Goal: Task Accomplishment & Management: Manage account settings

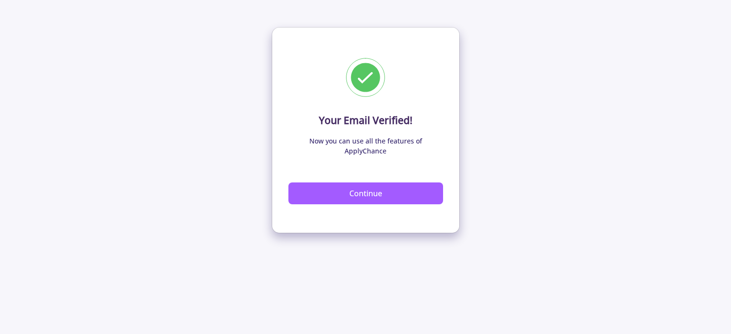
click at [364, 186] on button "Continue" at bounding box center [365, 194] width 155 height 22
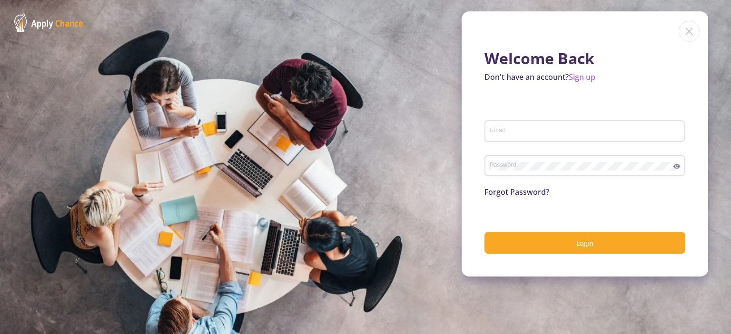
type input "[EMAIL_ADDRESS][DOMAIN_NAME]"
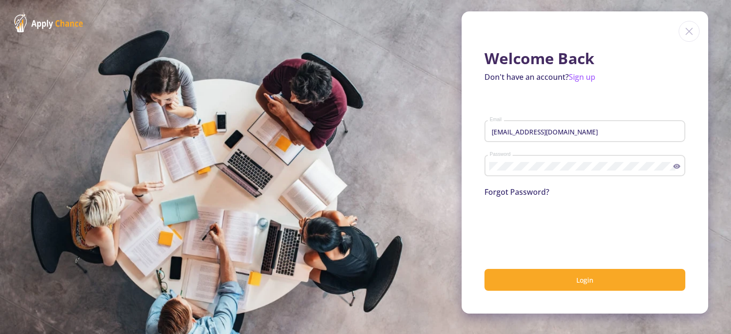
drag, startPoint x: 677, startPoint y: 159, endPoint x: 680, endPoint y: 166, distance: 7.1
click at [679, 166] on div "Password" at bounding box center [584, 164] width 201 height 25
click at [680, 165] on div "Password" at bounding box center [584, 164] width 201 height 25
click at [677, 167] on icon at bounding box center [677, 167] width 8 height 8
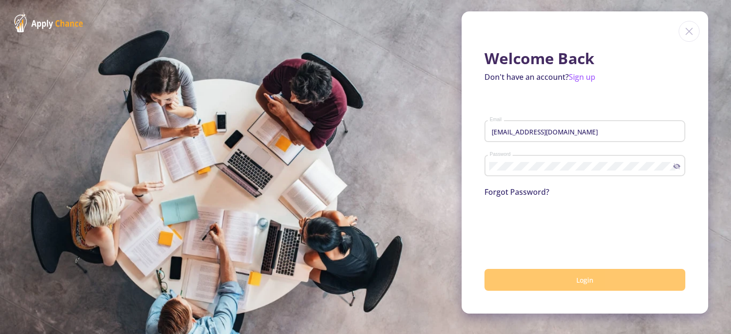
click at [590, 283] on span "Login" at bounding box center [584, 280] width 17 height 9
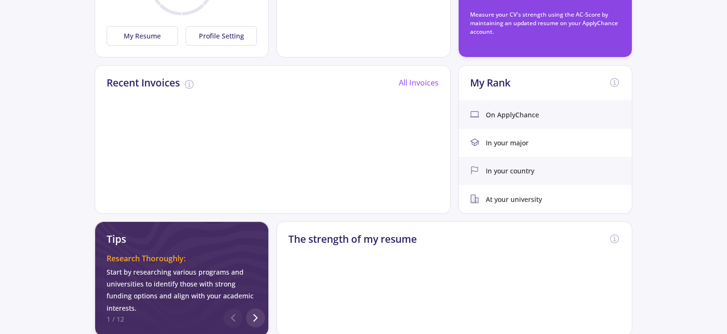
scroll to position [126, 0]
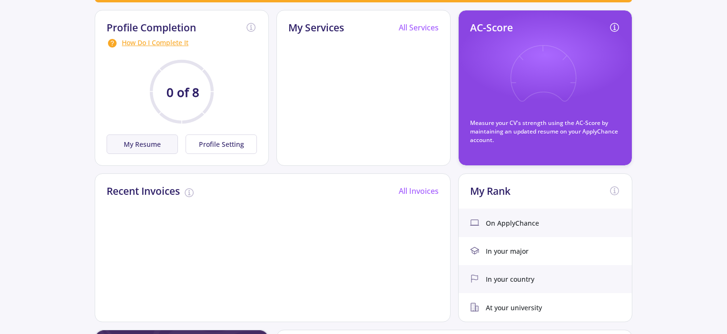
click at [146, 139] on button "My Resume" at bounding box center [142, 145] width 71 height 20
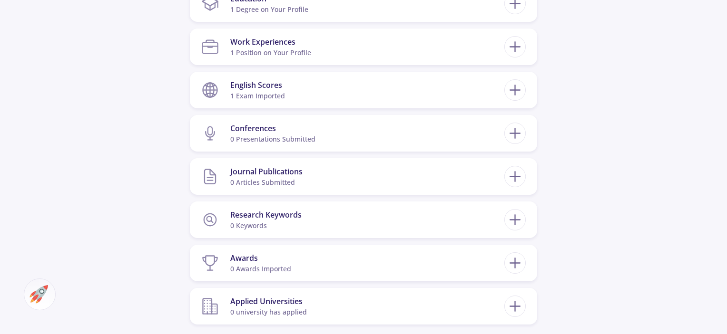
scroll to position [391, 0]
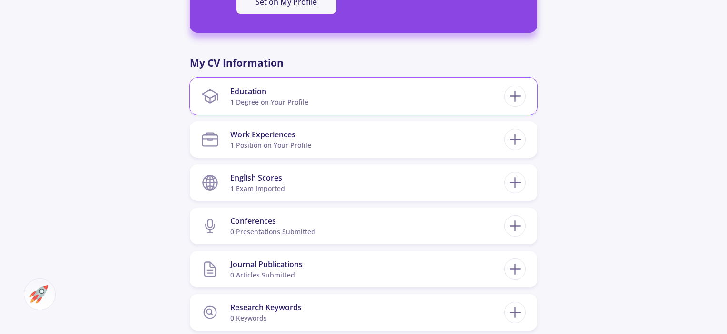
click at [225, 95] on section "Education 1 Degree on Your Profile" at bounding box center [352, 96] width 303 height 29
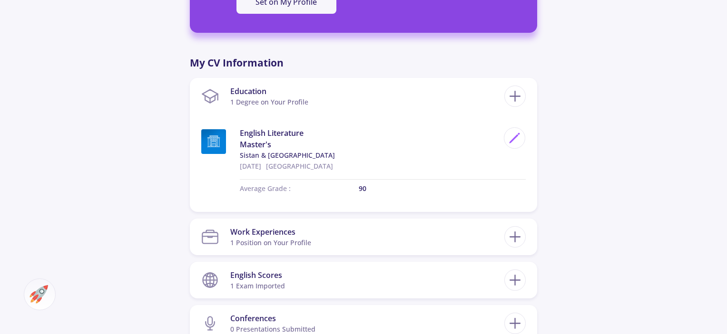
click at [580, 99] on div "[PERSON_NAME] 0 Followers 0 Following 249 AC-Score Fragile Exceptional Exceptio…" at bounding box center [363, 150] width 727 height 1015
click at [518, 100] on icon at bounding box center [515, 97] width 18 height 18
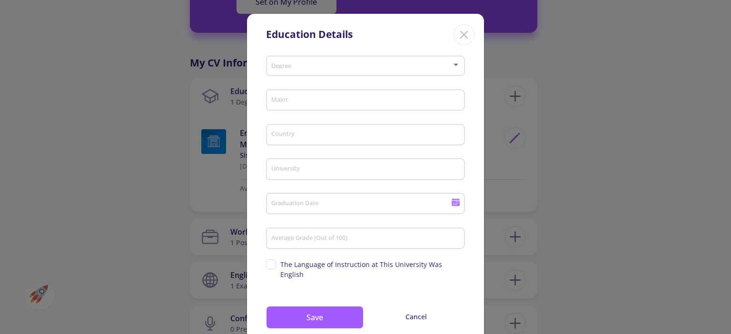
click at [457, 37] on icon "Close" at bounding box center [463, 34] width 15 height 15
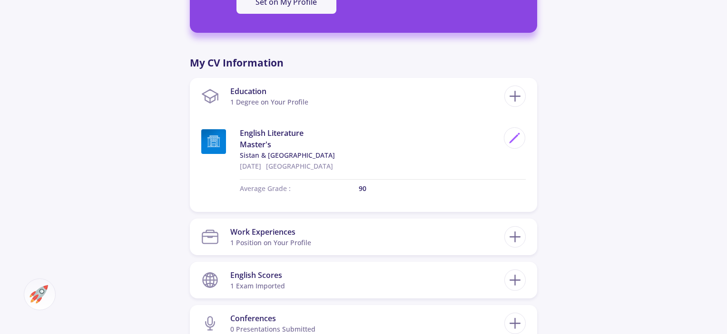
click at [575, 125] on div "[PERSON_NAME] 0 Followers 0 Following 249 AC-Score Fragile Exceptional Exceptio…" at bounding box center [363, 150] width 727 height 1015
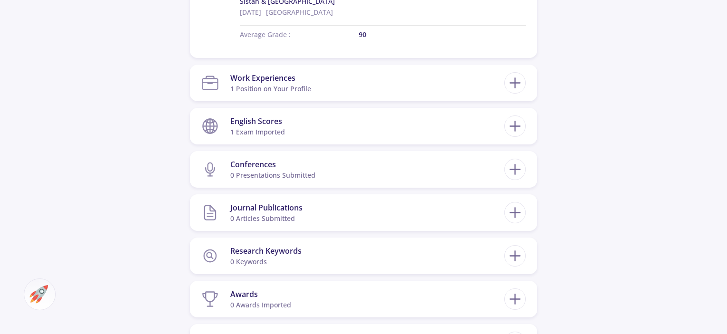
scroll to position [564, 0]
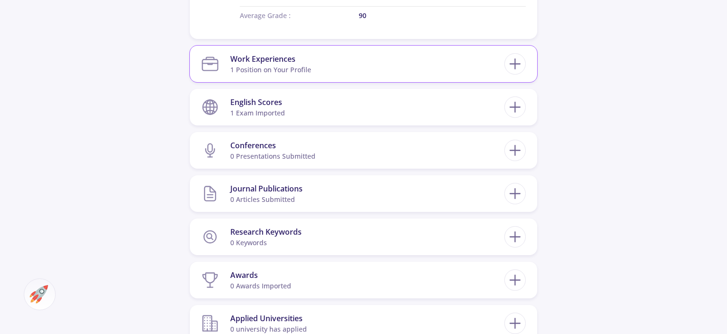
click at [527, 67] on div "Work Experiences 1 Position on Your Profile English Teacher at Safir Language A…" at bounding box center [363, 64] width 347 height 37
click at [519, 67] on icon at bounding box center [515, 64] width 18 height 18
checkbox input "false"
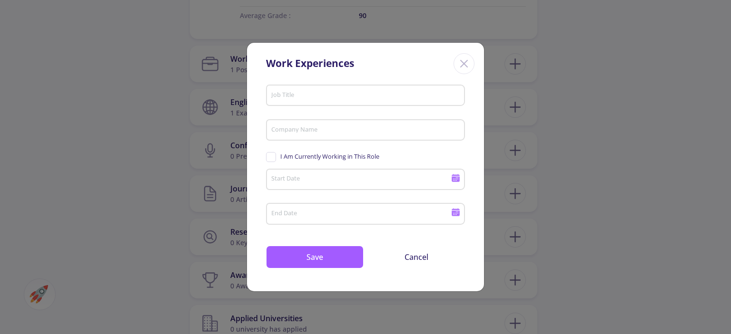
click at [605, 87] on div "Work Experiences Job Title Company Name I Am Currently Working in This Role Sta…" at bounding box center [365, 167] width 731 height 334
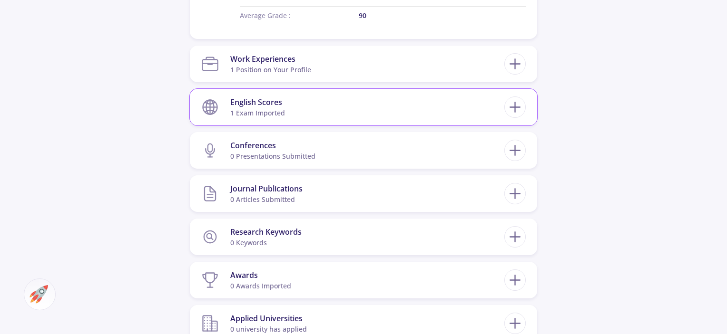
click at [254, 110] on div "1 exam imported" at bounding box center [257, 113] width 55 height 10
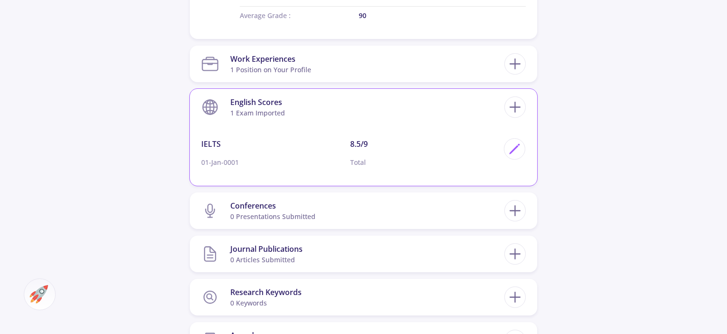
click at [254, 110] on div "1 exam imported" at bounding box center [257, 113] width 55 height 10
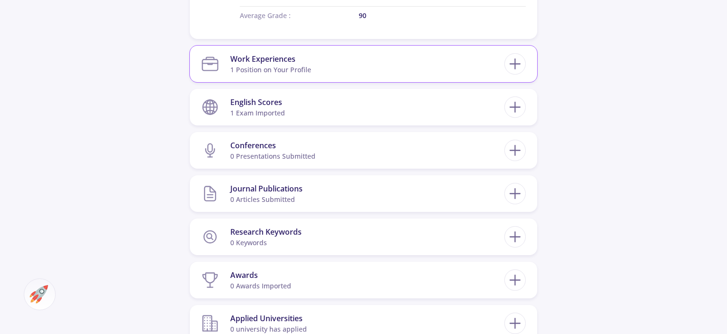
click at [262, 67] on div "1 Position on Your Profile" at bounding box center [270, 70] width 81 height 10
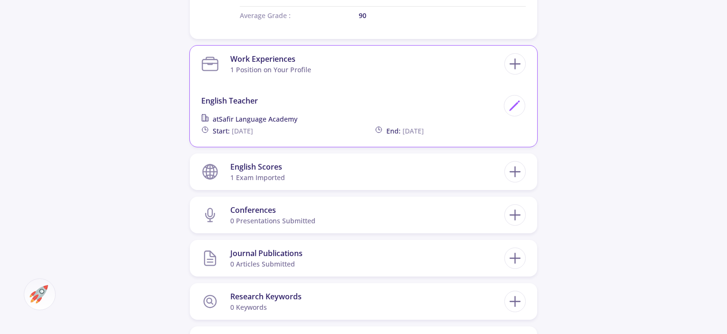
click at [264, 74] on div "1 Position on Your Profile" at bounding box center [270, 70] width 81 height 10
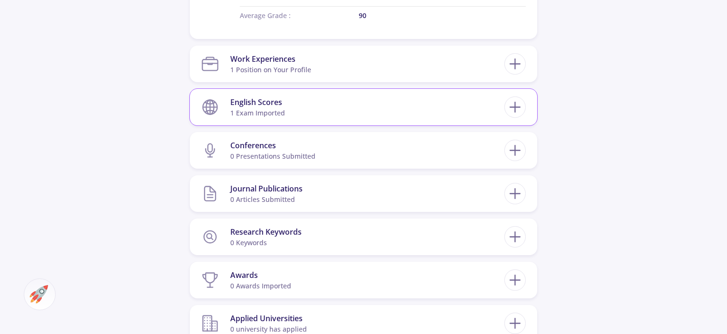
click at [264, 108] on div "1 exam imported" at bounding box center [257, 113] width 55 height 10
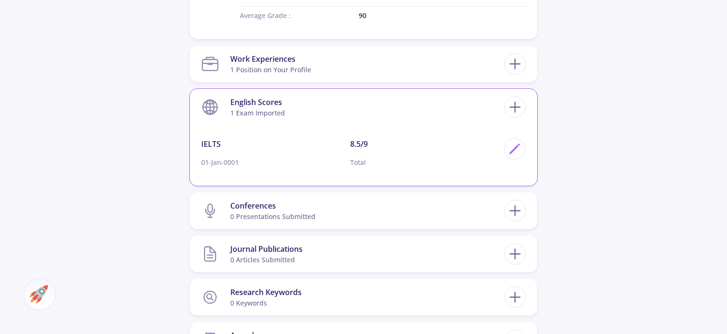
click at [264, 108] on div "1 exam imported" at bounding box center [257, 113] width 55 height 10
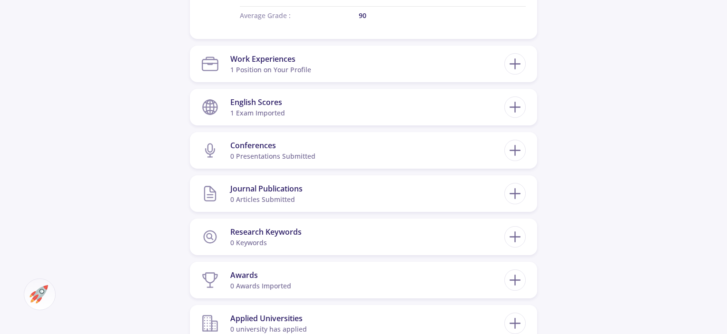
drag, startPoint x: 725, startPoint y: 171, endPoint x: 730, endPoint y: 205, distance: 34.2
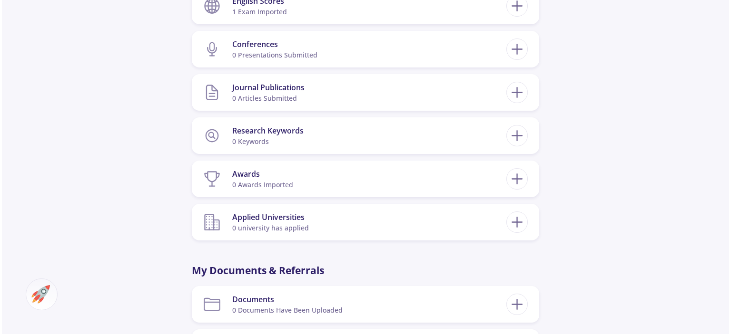
scroll to position [669, 0]
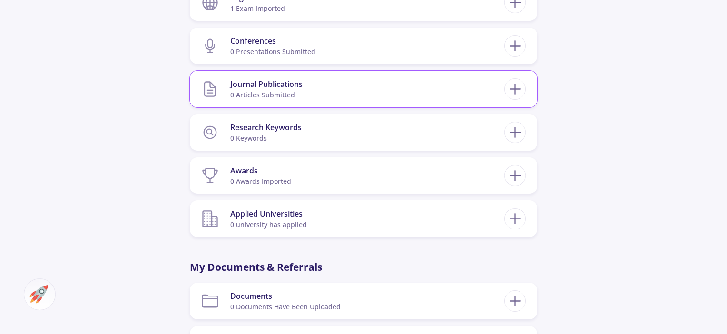
click at [251, 95] on div "0 articles submitted" at bounding box center [266, 95] width 72 height 10
click at [341, 89] on section "Journal Publications 0 articles submitted" at bounding box center [352, 89] width 303 height 29
click at [506, 86] on div at bounding box center [514, 88] width 21 height 21
click at [242, 94] on div "0 articles submitted" at bounding box center [266, 95] width 72 height 10
click at [207, 89] on icon at bounding box center [210, 89] width 18 height 18
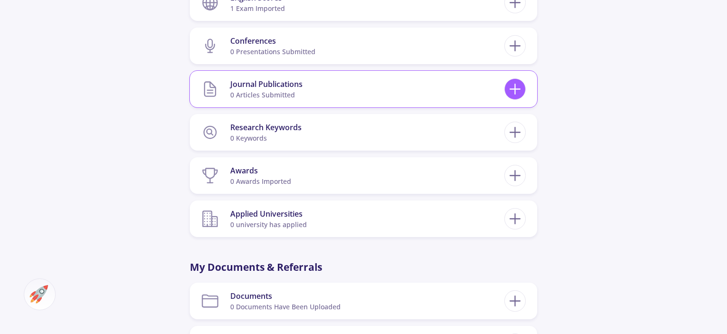
click at [512, 91] on icon at bounding box center [515, 89] width 18 height 18
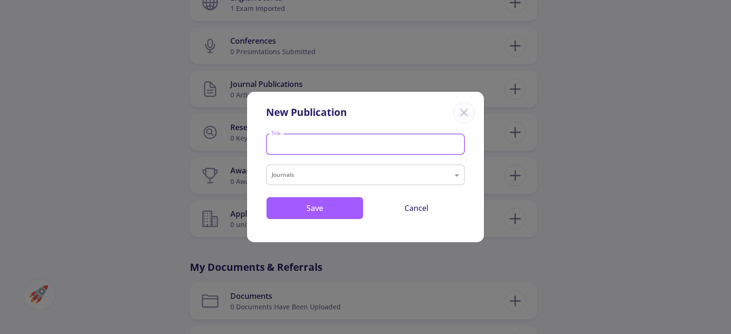
click at [280, 144] on input "Title" at bounding box center [367, 145] width 192 height 9
type input "AI"
click at [293, 178] on input "text" at bounding box center [356, 176] width 168 height 11
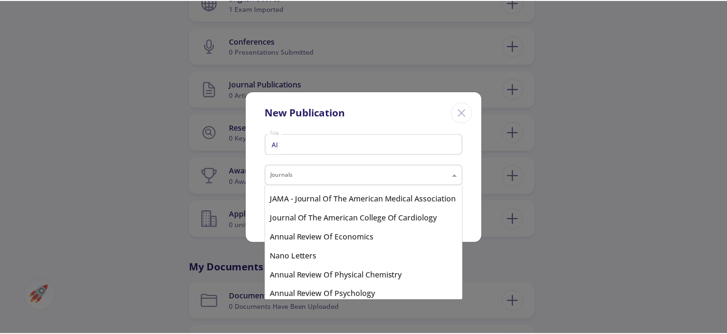
scroll to position [837, 0]
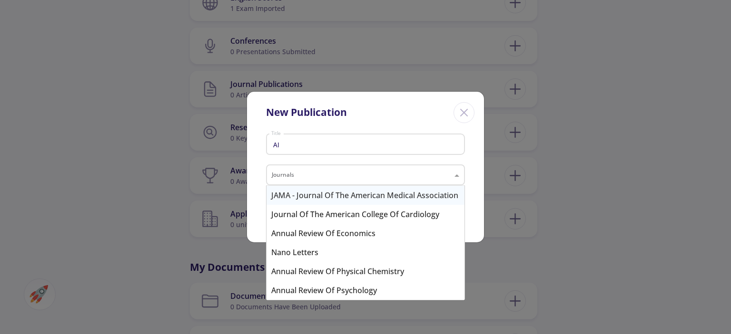
click at [289, 172] on input "text" at bounding box center [356, 176] width 168 height 11
click at [338, 171] on input "text" at bounding box center [356, 176] width 168 height 11
click at [309, 176] on input "text" at bounding box center [356, 176] width 168 height 11
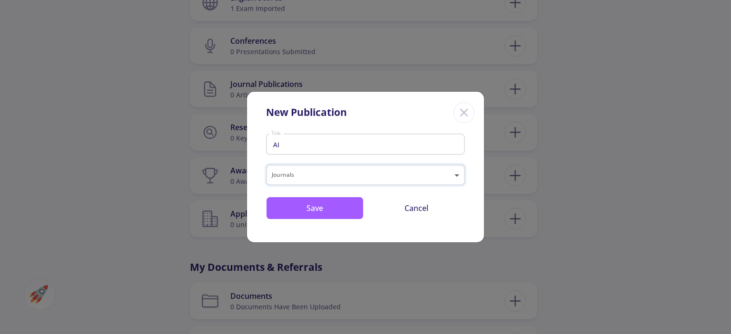
click at [454, 178] on span at bounding box center [458, 174] width 12 height 11
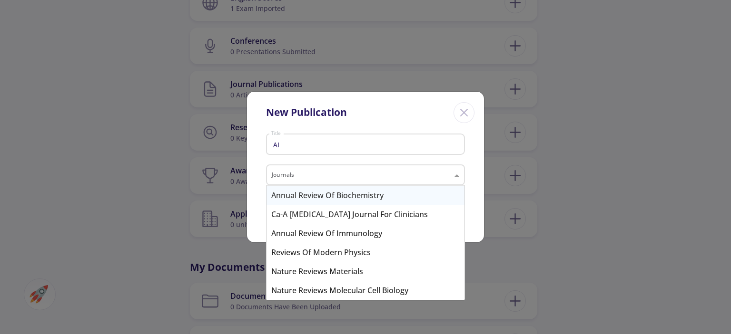
click at [280, 175] on input "text" at bounding box center [356, 176] width 168 height 11
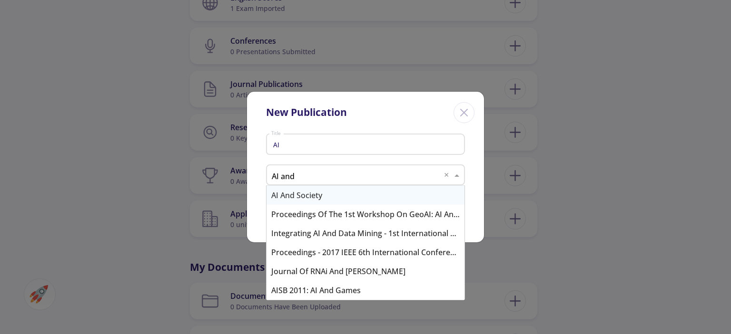
type input "AI and"
click at [306, 192] on div "AI and Society" at bounding box center [365, 195] width 198 height 19
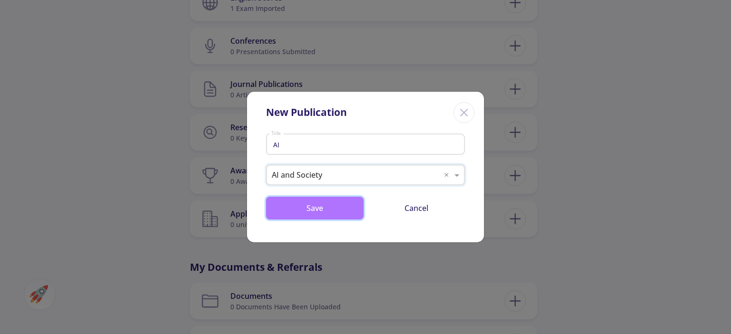
click at [336, 212] on button "Save" at bounding box center [315, 208] width 98 height 23
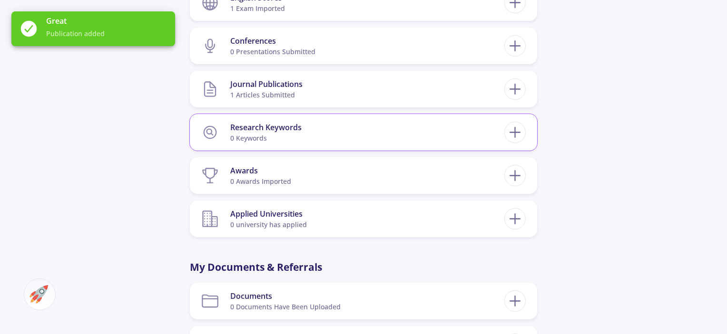
click at [246, 139] on div "0 keywords" at bounding box center [265, 138] width 71 height 10
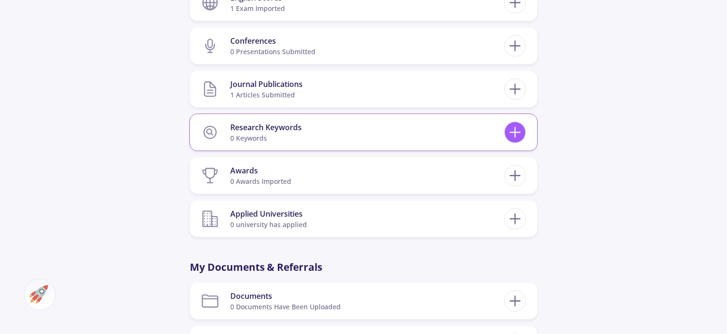
click at [514, 133] on line at bounding box center [515, 133] width 10 height 0
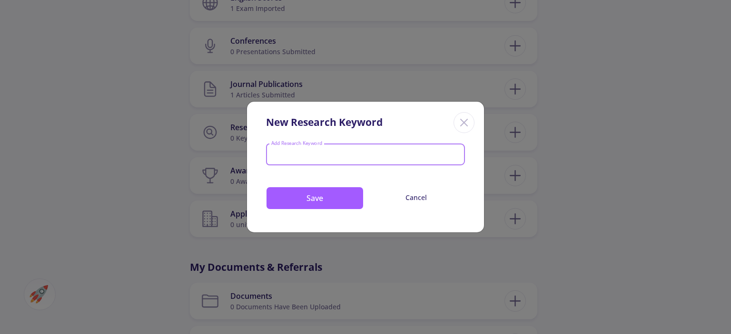
click at [295, 156] on input "Add Research Keyword" at bounding box center [366, 155] width 190 height 9
type input "Posthumanism"
type input "Artificial Intelligence"
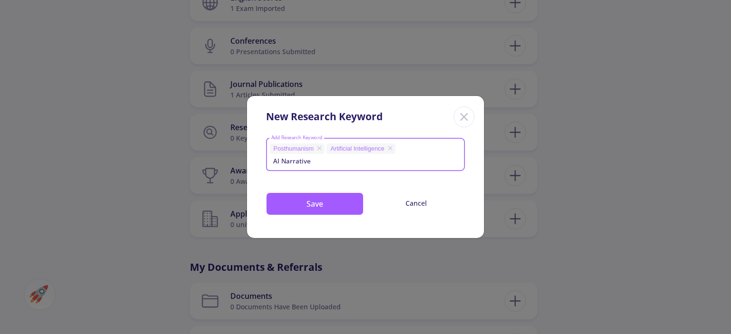
type input "AI Narrative"
type input "Science Fiction"
type input "Feminism"
type input "Postmodernism"
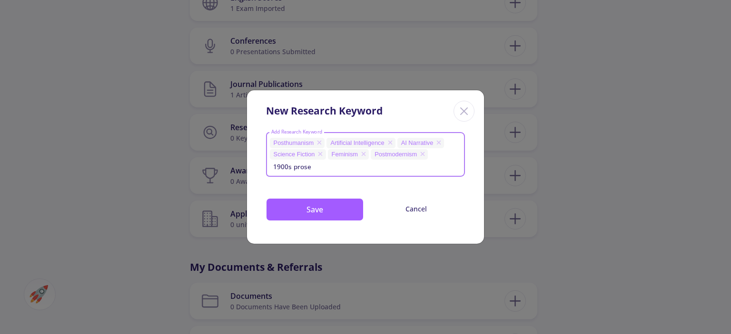
type input "1900s prose"
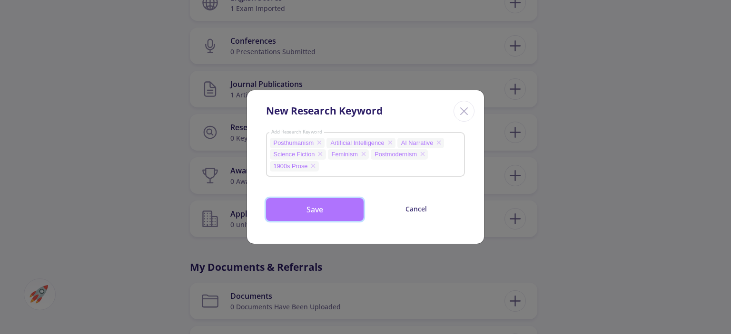
click at [326, 211] on button "Save" at bounding box center [315, 209] width 98 height 23
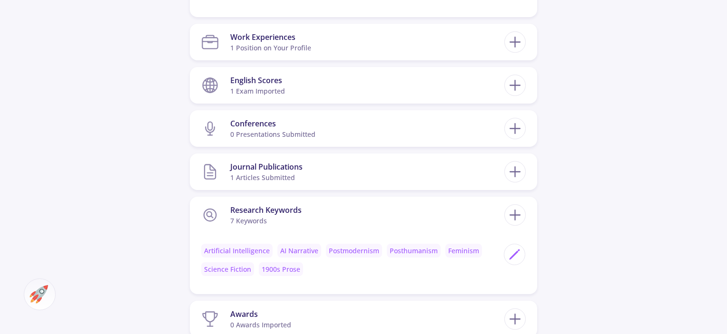
scroll to position [591, 0]
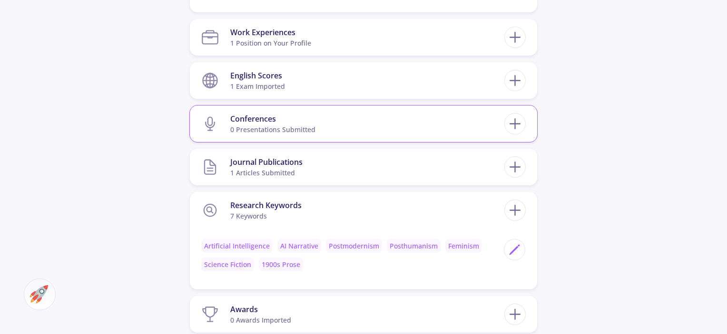
click at [282, 120] on div "Conferences" at bounding box center [272, 118] width 85 height 11
click at [517, 128] on icon at bounding box center [515, 124] width 18 height 18
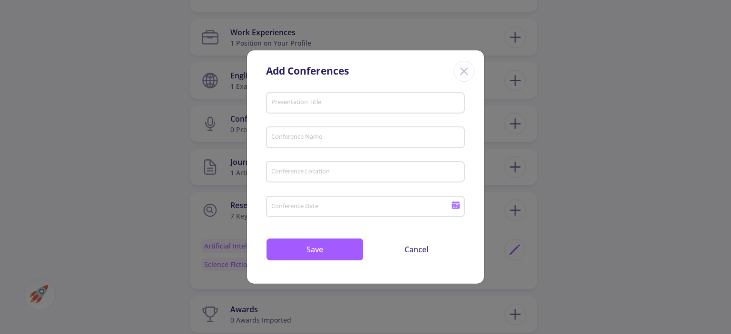
click at [462, 70] on icon "Close" at bounding box center [463, 71] width 15 height 15
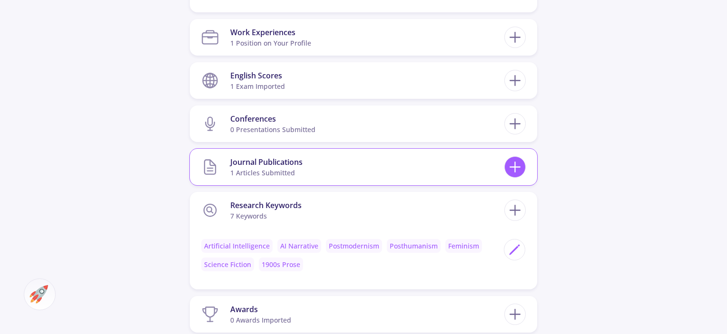
click at [518, 165] on icon at bounding box center [515, 167] width 18 height 18
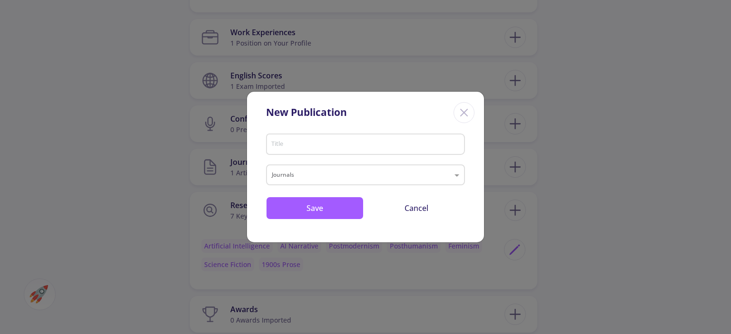
click at [276, 147] on input "Title" at bounding box center [367, 145] width 192 height 9
type input "AI agency"
click at [285, 179] on input "text" at bounding box center [356, 176] width 168 height 11
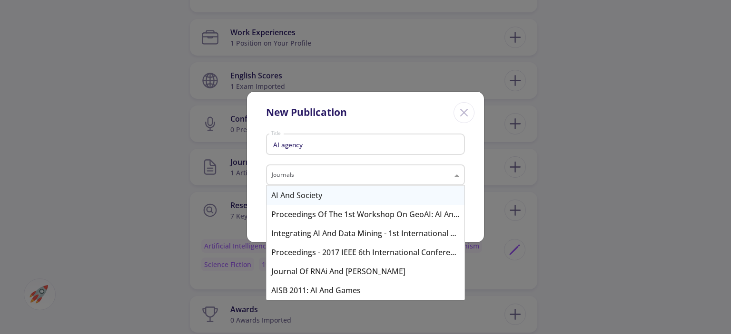
click at [297, 201] on div "AI and Society" at bounding box center [365, 195] width 198 height 19
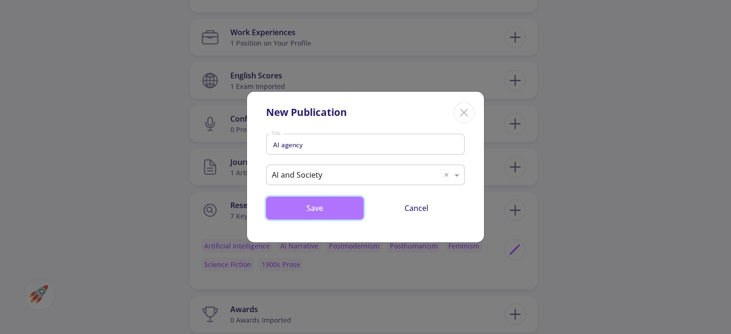
click at [321, 206] on button "Save" at bounding box center [315, 208] width 98 height 23
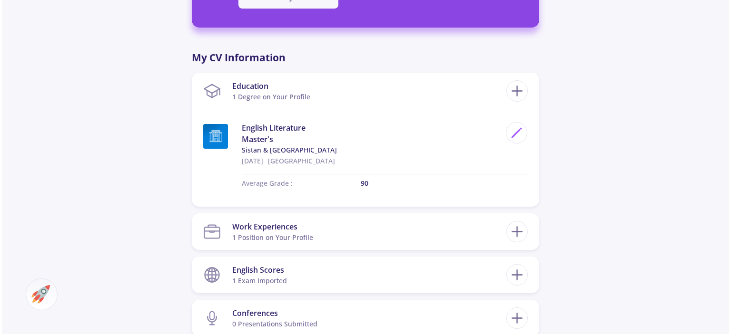
scroll to position [398, 0]
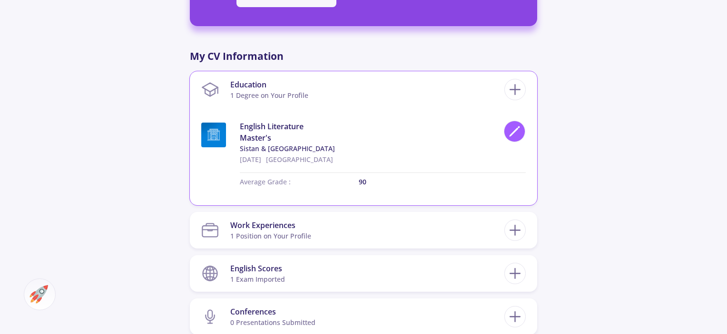
click at [521, 132] on div at bounding box center [514, 131] width 21 height 21
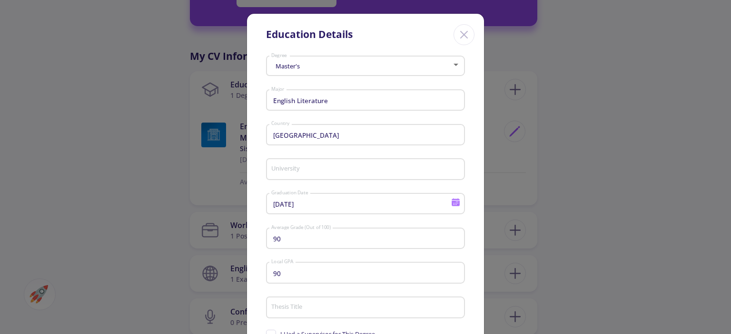
type input "Sistan & [GEOGRAPHIC_DATA]"
click at [312, 245] on div "90 Average Grade (Out of 100)" at bounding box center [366, 236] width 190 height 25
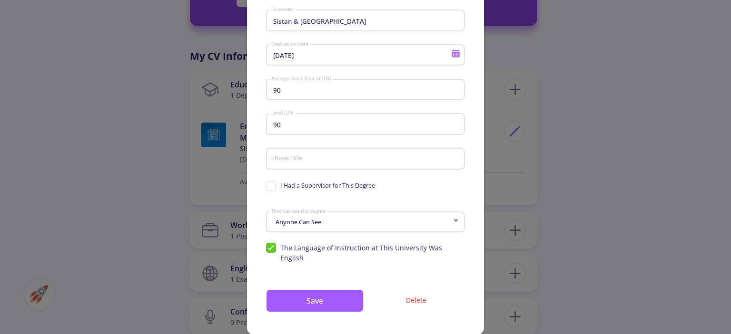
scroll to position [154, 0]
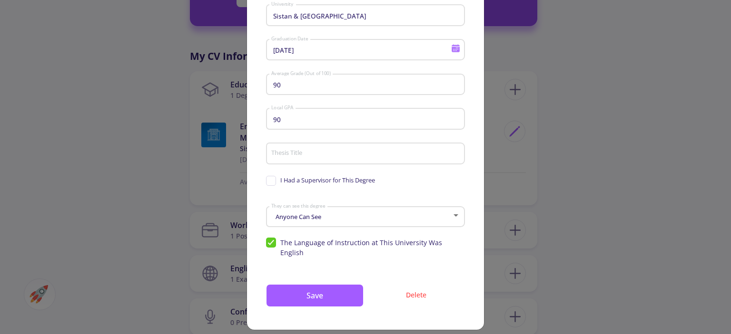
click at [292, 220] on span "Anyone Can See" at bounding box center [297, 217] width 48 height 9
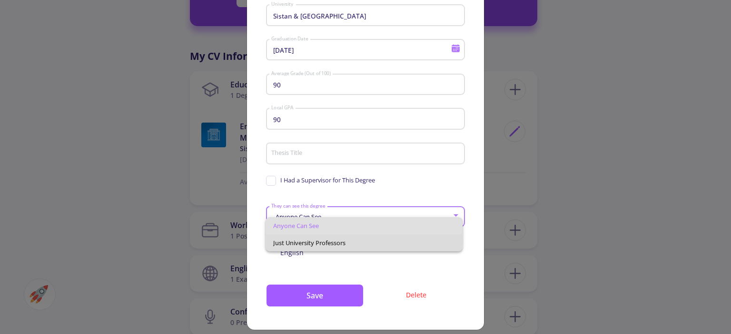
click at [306, 241] on span "Just University Professors" at bounding box center [363, 242] width 181 height 17
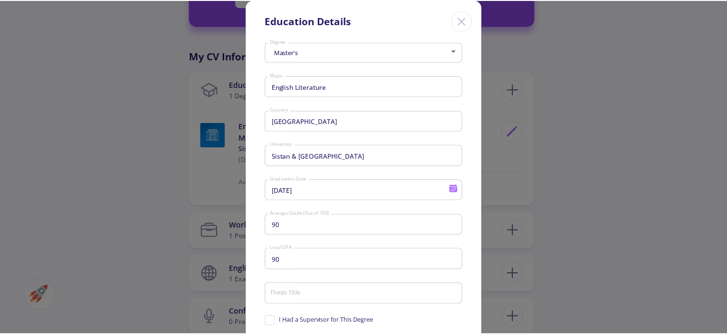
scroll to position [13, 0]
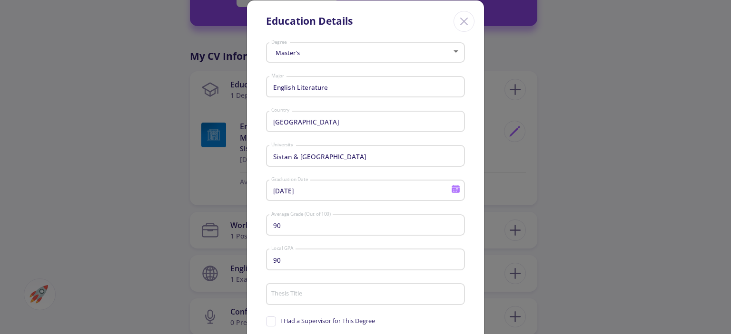
click at [315, 192] on input "[DATE]" at bounding box center [362, 191] width 183 height 9
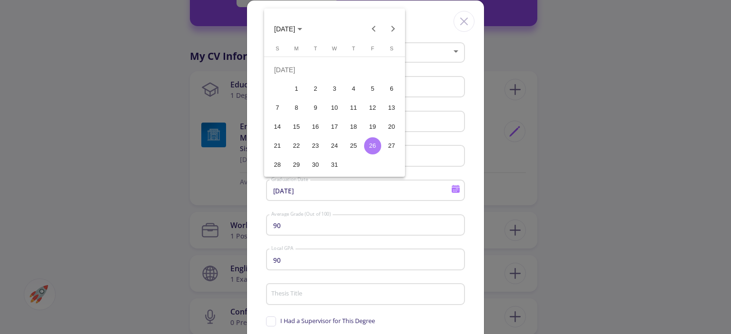
click at [329, 193] on div at bounding box center [365, 167] width 731 height 334
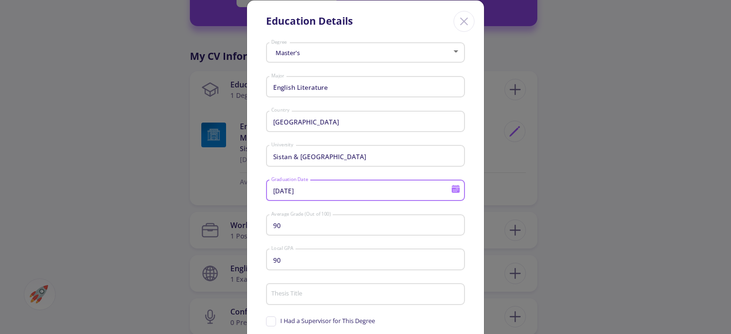
click at [304, 123] on input "[GEOGRAPHIC_DATA]" at bounding box center [367, 122] width 192 height 9
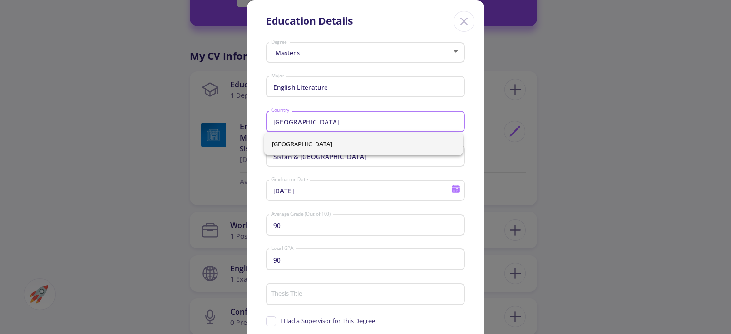
click at [304, 123] on input "[GEOGRAPHIC_DATA]" at bounding box center [367, 122] width 192 height 9
click at [305, 95] on div "English Literature Major" at bounding box center [366, 85] width 190 height 25
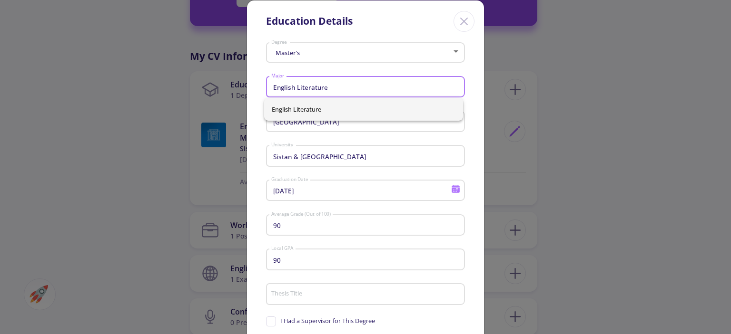
click at [305, 95] on div "English Literature Major" at bounding box center [366, 85] width 190 height 25
click at [306, 52] on div "Master's" at bounding box center [361, 52] width 181 height 7
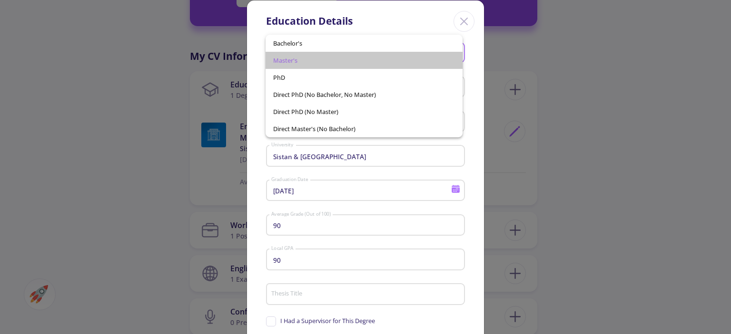
click at [307, 64] on span "Master's" at bounding box center [363, 60] width 181 height 17
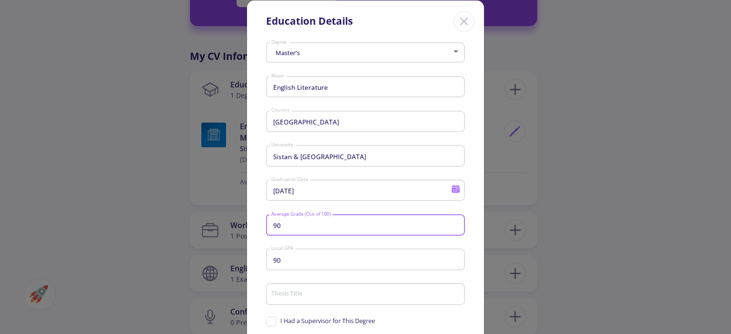
click at [296, 227] on input "90" at bounding box center [367, 226] width 192 height 9
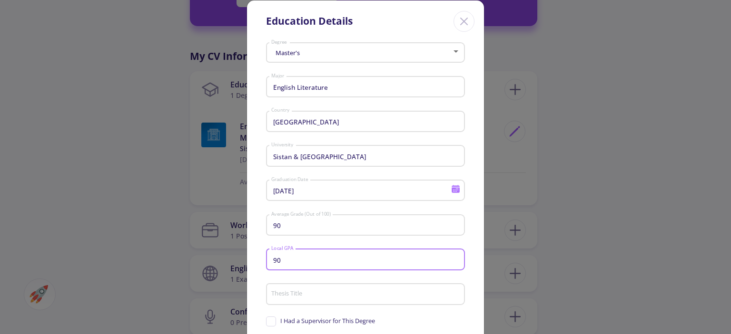
click at [280, 263] on input "90" at bounding box center [367, 260] width 192 height 9
drag, startPoint x: 278, startPoint y: 258, endPoint x: 264, endPoint y: 260, distance: 13.9
click at [266, 260] on div "90 Local GPA" at bounding box center [365, 257] width 199 height 25
type input "j"
type input "3.85"
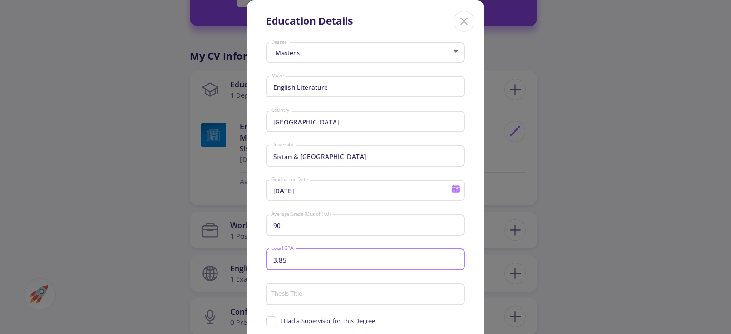
click at [277, 289] on div "Thesis Title" at bounding box center [366, 292] width 190 height 25
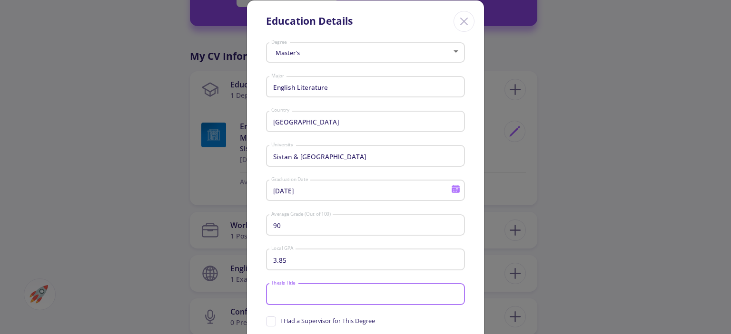
click at [458, 23] on icon "Close" at bounding box center [463, 21] width 15 height 15
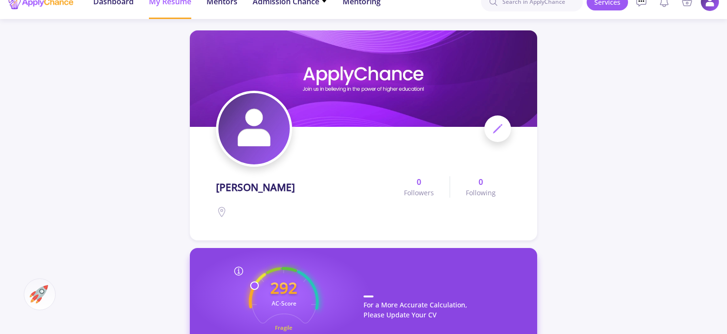
scroll to position [0, 0]
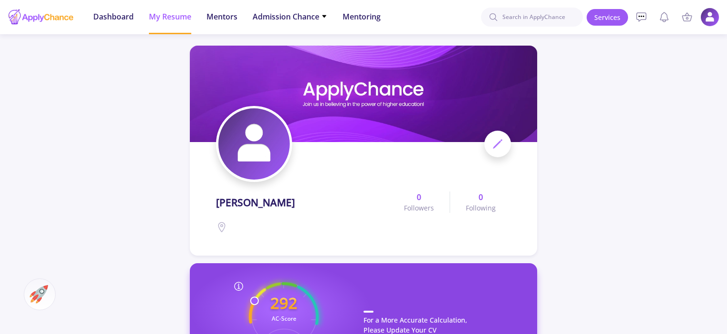
click at [504, 150] on span at bounding box center [497, 144] width 27 height 27
click at [495, 142] on icon at bounding box center [497, 143] width 11 height 11
click at [500, 151] on span at bounding box center [497, 144] width 27 height 27
click at [497, 149] on icon at bounding box center [497, 143] width 11 height 11
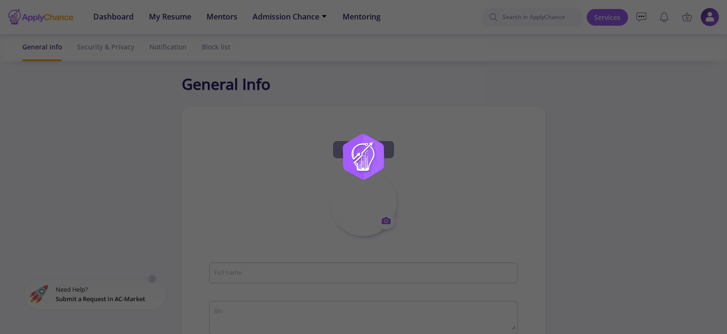
type input "[PERSON_NAME]"
type input "MaryamAtghaei"
type input "[EMAIL_ADDRESS][DOMAIN_NAME]"
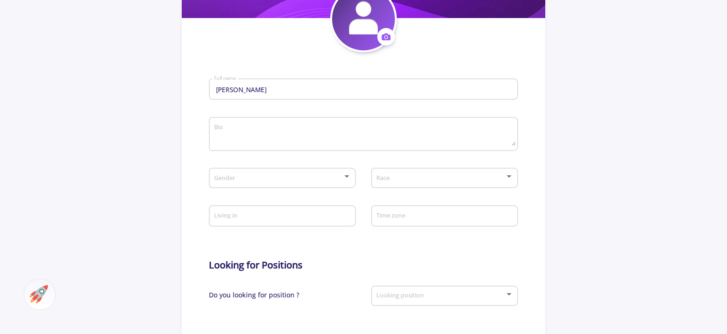
scroll to position [200, 0]
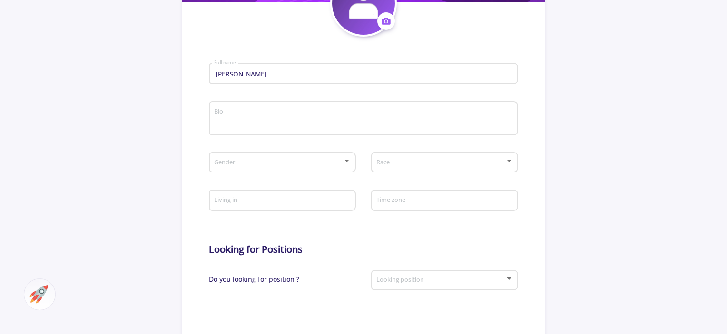
click at [456, 163] on span at bounding box center [441, 162] width 127 height 7
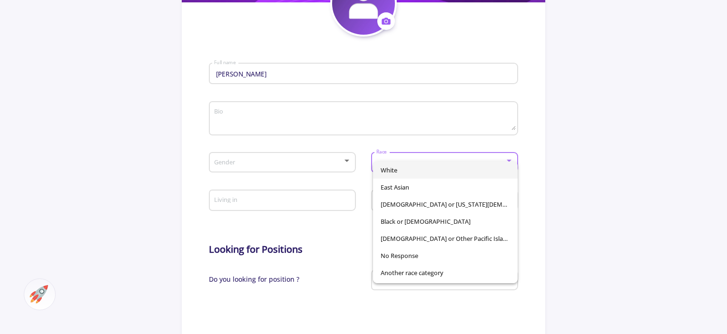
click at [456, 163] on span "White" at bounding box center [445, 170] width 129 height 17
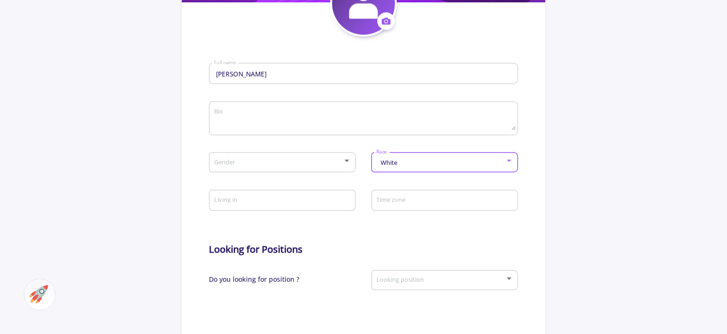
click at [445, 157] on div "White Race" at bounding box center [445, 161] width 138 height 24
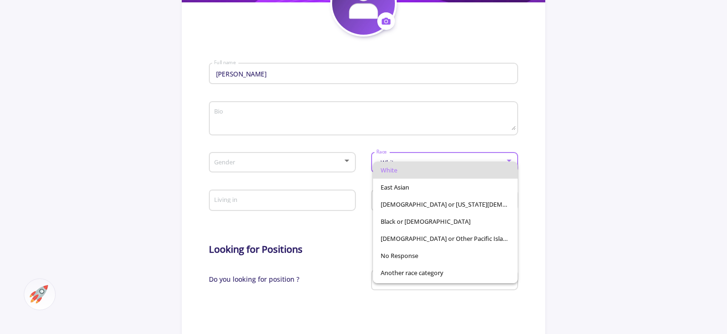
click at [415, 174] on span "White" at bounding box center [445, 170] width 129 height 17
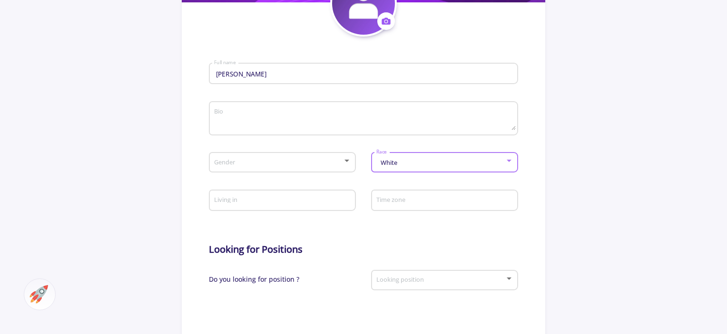
click at [416, 166] on div "White" at bounding box center [440, 162] width 129 height 7
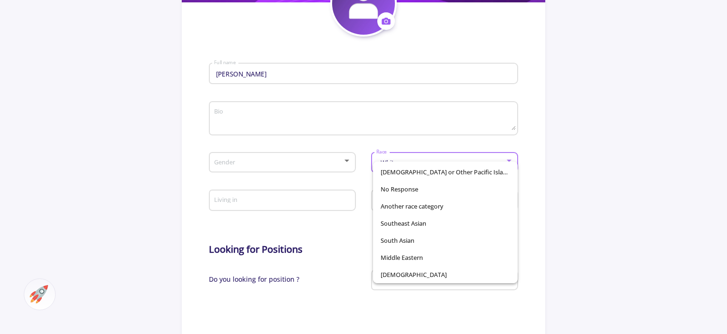
scroll to position [0, 0]
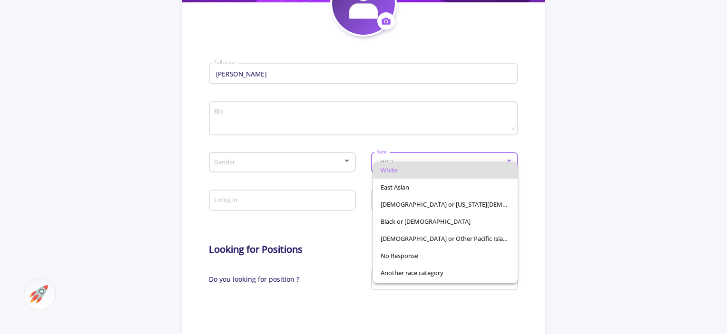
click at [445, 149] on div at bounding box center [363, 167] width 727 height 334
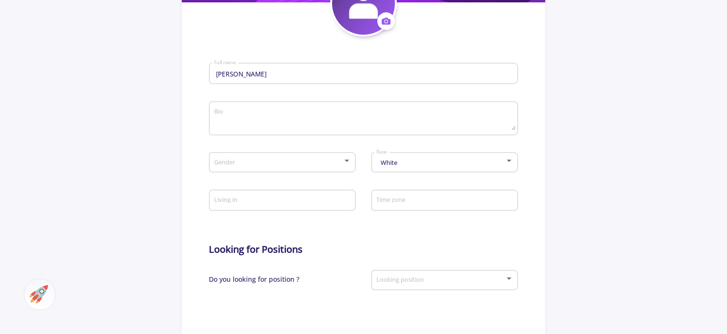
drag, startPoint x: 437, startPoint y: 155, endPoint x: 421, endPoint y: 158, distance: 16.2
click at [421, 158] on div "White Race" at bounding box center [445, 161] width 138 height 24
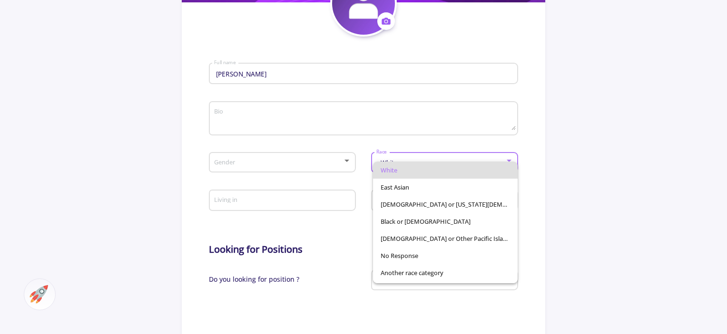
click at [397, 163] on span "White" at bounding box center [445, 170] width 129 height 17
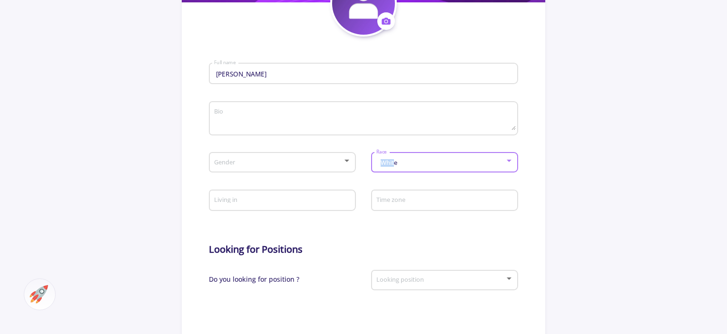
drag, startPoint x: 390, startPoint y: 161, endPoint x: 373, endPoint y: 161, distance: 17.1
click at [373, 161] on div "White Race" at bounding box center [444, 161] width 147 height 24
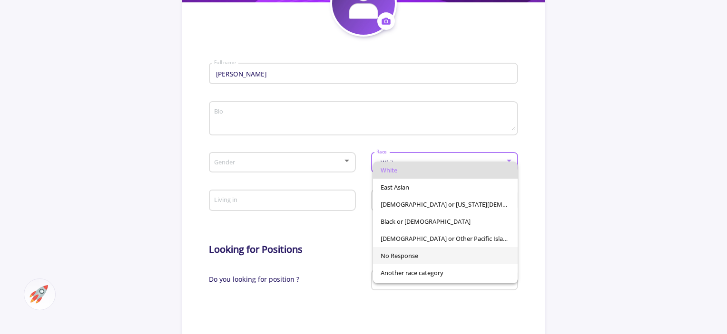
click at [397, 258] on span "No Response" at bounding box center [445, 255] width 129 height 17
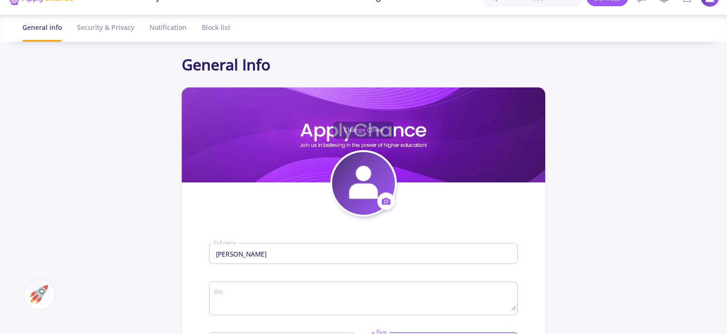
scroll to position [17, 0]
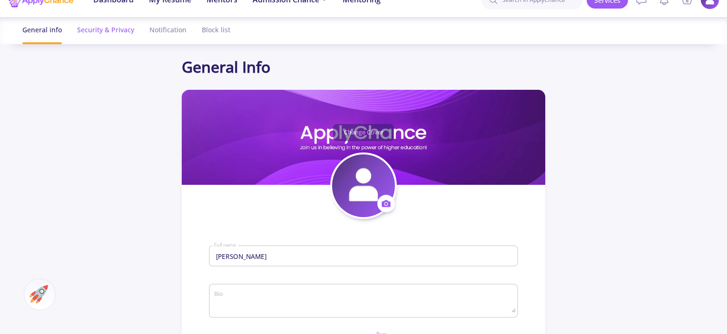
click at [91, 31] on div "Security & Privacy" at bounding box center [105, 29] width 57 height 25
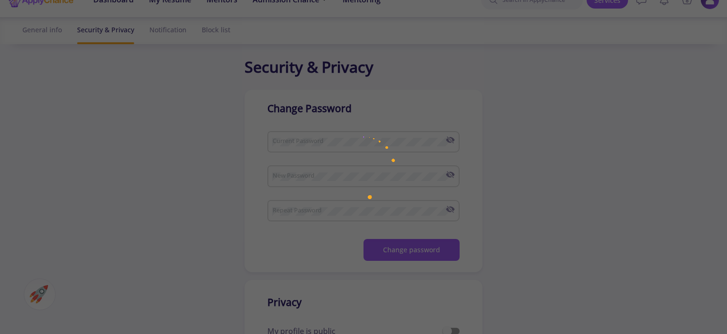
checkbox input "true"
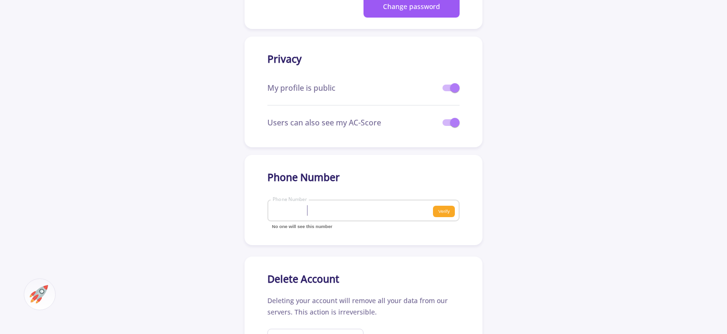
scroll to position [265, 0]
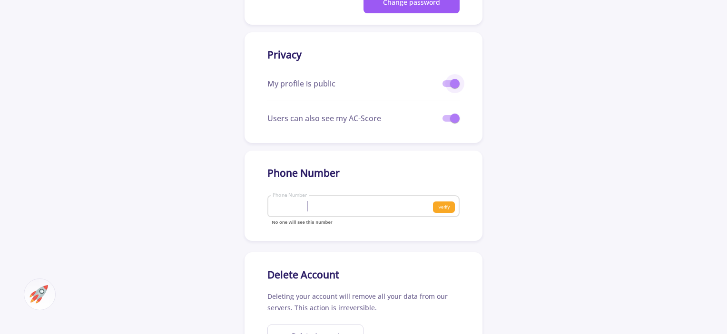
click at [454, 82] on span at bounding box center [455, 84] width 10 height 10
click at [447, 87] on input "checkbox" at bounding box center [447, 87] width 0 height 0
checkbox input "false"
click at [447, 120] on span at bounding box center [450, 118] width 17 height 7
click at [447, 122] on input "checkbox" at bounding box center [447, 122] width 0 height 0
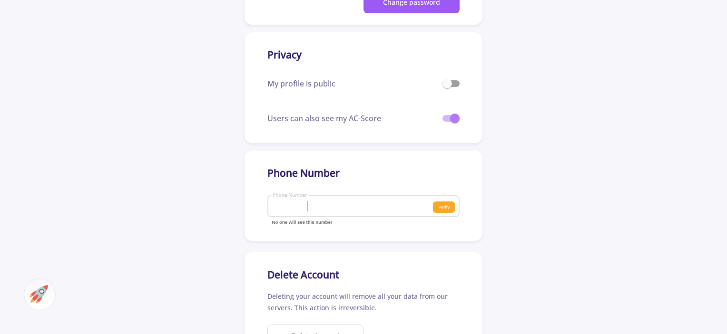
checkbox input "false"
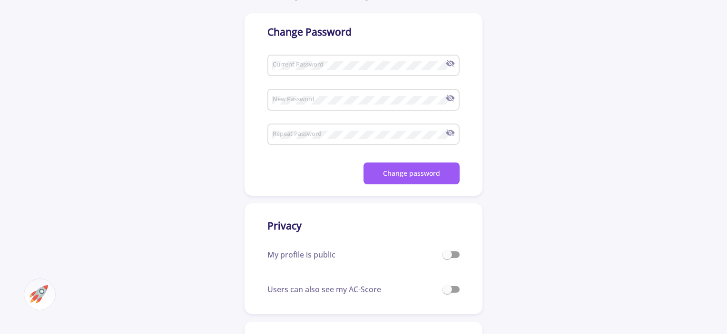
scroll to position [0, 0]
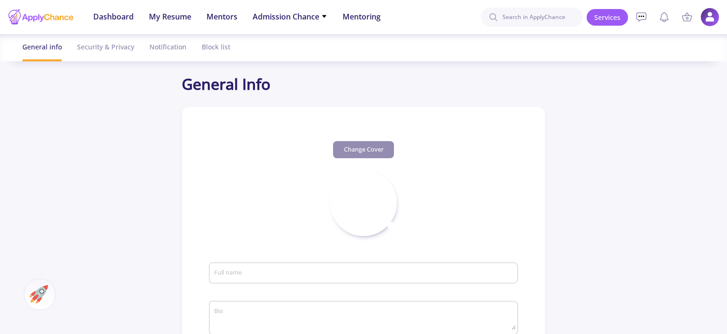
scroll to position [17, 0]
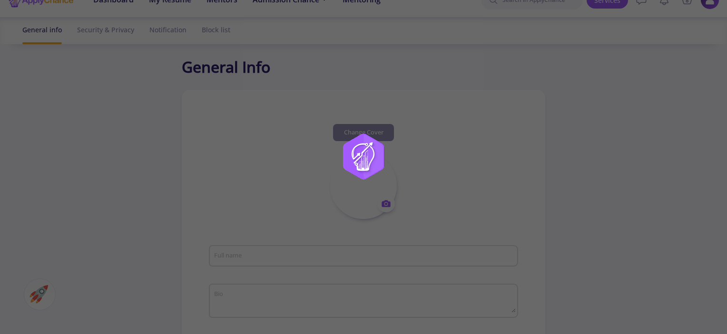
type input "[PERSON_NAME]"
type input "MaryamAtghaei"
type input "[EMAIL_ADDRESS][DOMAIN_NAME]"
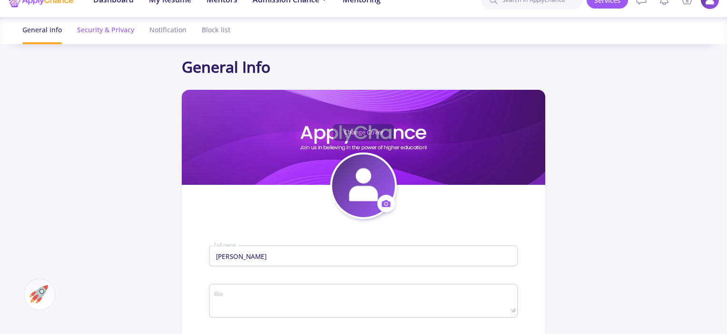
click at [88, 29] on div "Security & Privacy" at bounding box center [105, 29] width 57 height 25
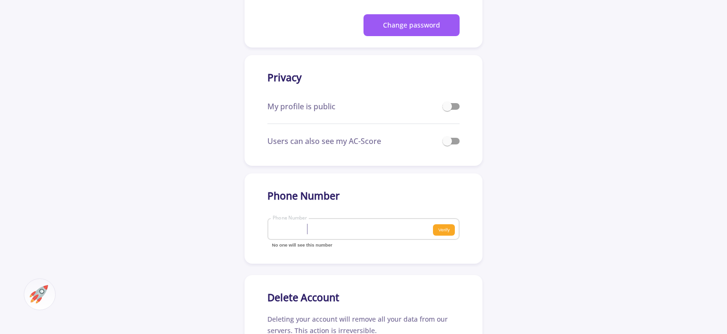
scroll to position [29, 0]
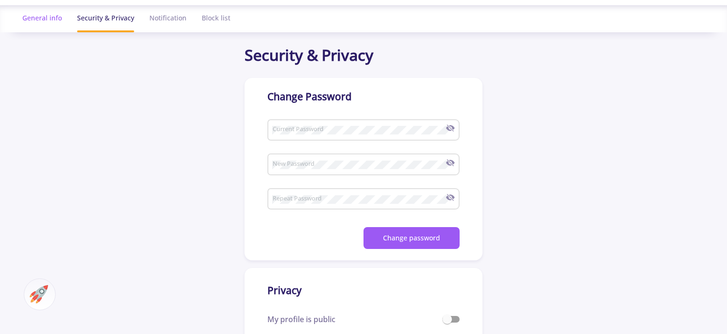
click at [36, 16] on div "General info" at bounding box center [41, 17] width 39 height 25
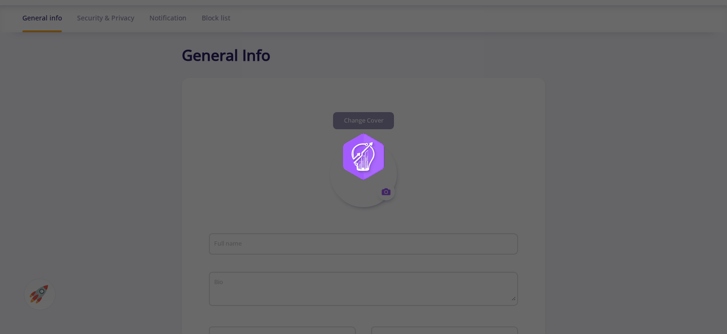
type input "[PERSON_NAME]"
type input "MaryamAtghaei"
type input "[EMAIL_ADDRESS][DOMAIN_NAME]"
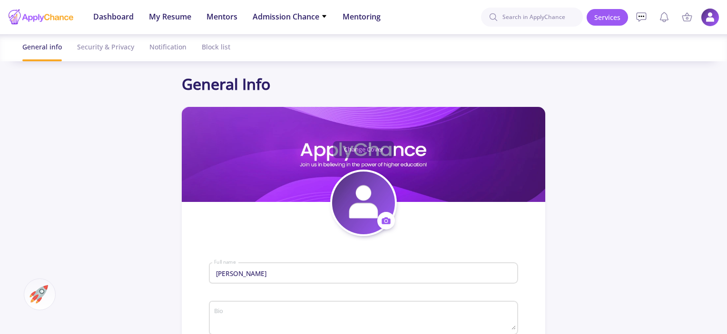
click at [708, 22] on img at bounding box center [710, 17] width 19 height 19
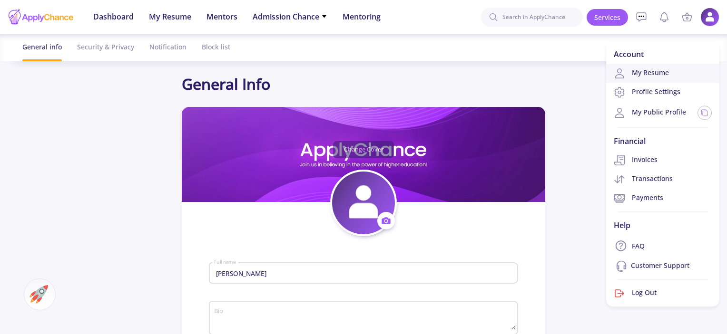
click at [660, 70] on link "My Resume" at bounding box center [662, 73] width 113 height 19
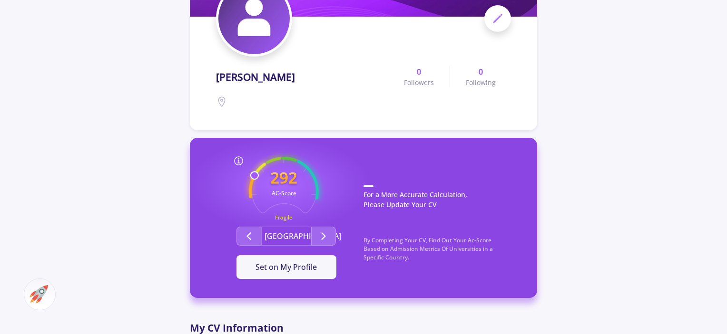
scroll to position [128, 0]
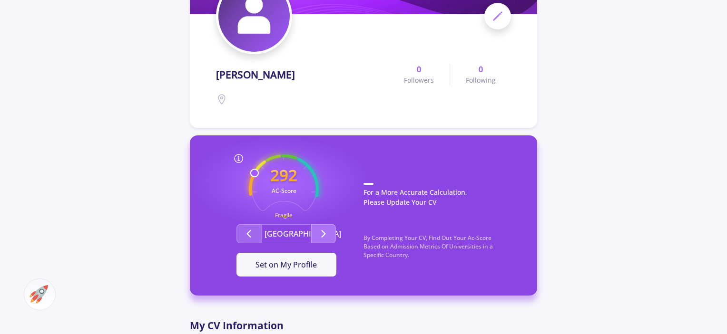
click at [332, 233] on button "Second group" at bounding box center [323, 233] width 25 height 19
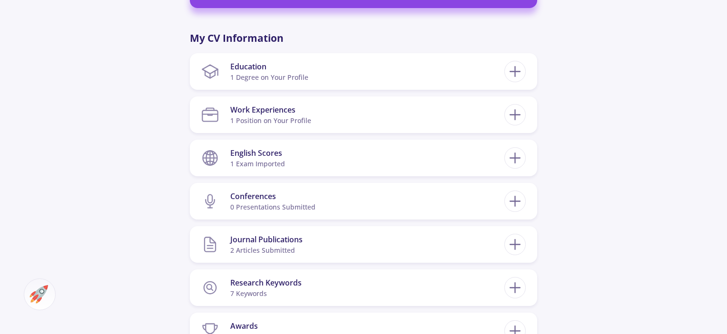
scroll to position [429, 0]
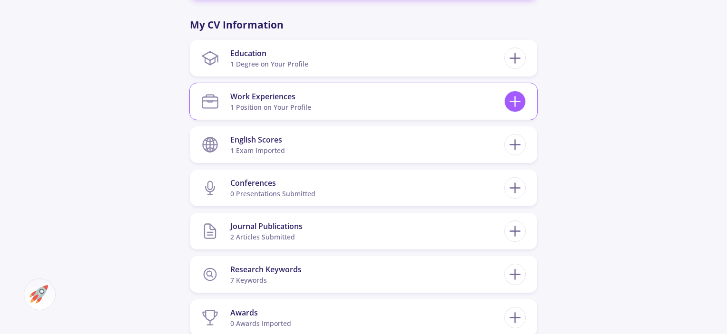
click at [508, 102] on icon at bounding box center [515, 102] width 18 height 18
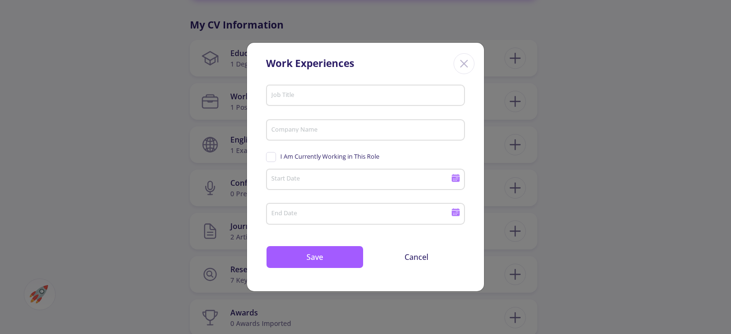
click at [470, 63] on icon "Close" at bounding box center [463, 63] width 15 height 15
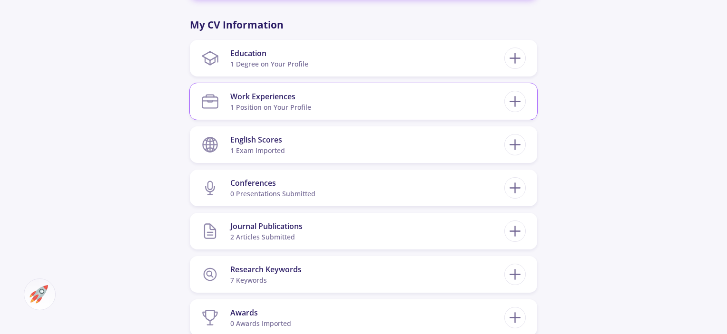
click at [474, 94] on section "Work Experiences 1 Position on Your Profile" at bounding box center [352, 101] width 303 height 29
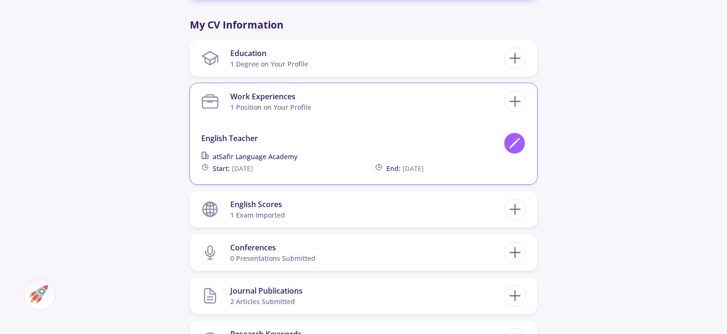
click at [514, 141] on icon at bounding box center [514, 143] width 13 height 13
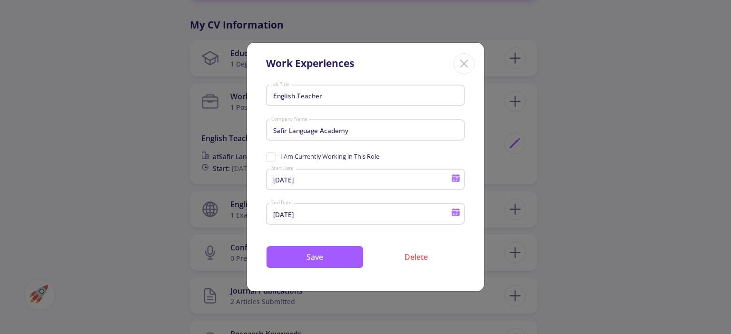
click at [272, 157] on span "I Am Currently Working in This Role" at bounding box center [322, 156] width 113 height 9
click at [272, 157] on input "I Am Currently Working in This Role" at bounding box center [269, 155] width 6 height 6
checkbox input "true"
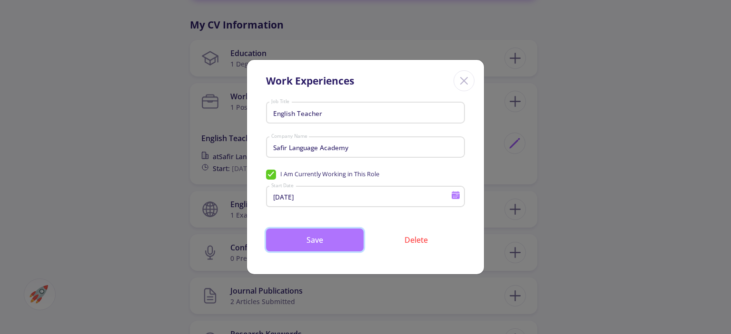
click at [314, 237] on button "Save" at bounding box center [315, 240] width 98 height 23
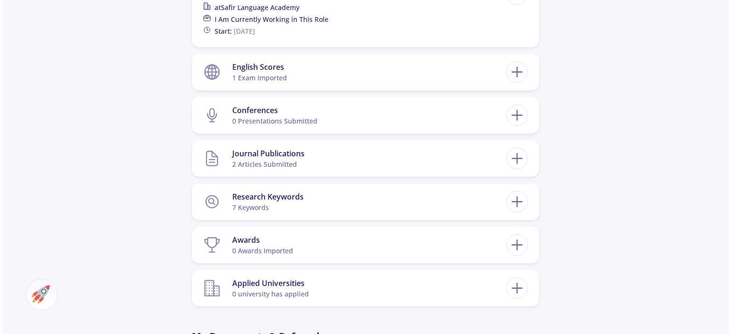
scroll to position [772, 0]
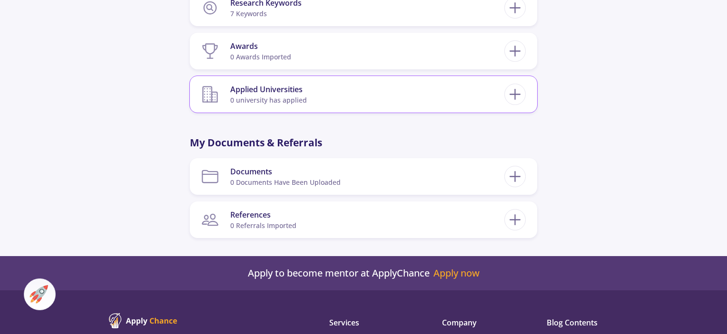
click at [283, 101] on span "0 university has applied" at bounding box center [268, 100] width 77 height 9
click at [510, 99] on icon at bounding box center [515, 95] width 18 height 18
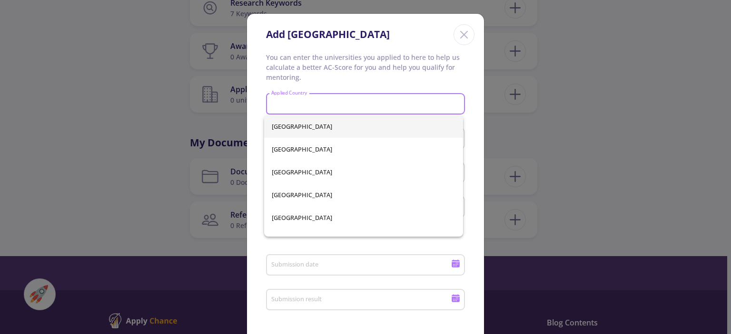
click at [280, 107] on input "Applied Country" at bounding box center [367, 104] width 192 height 9
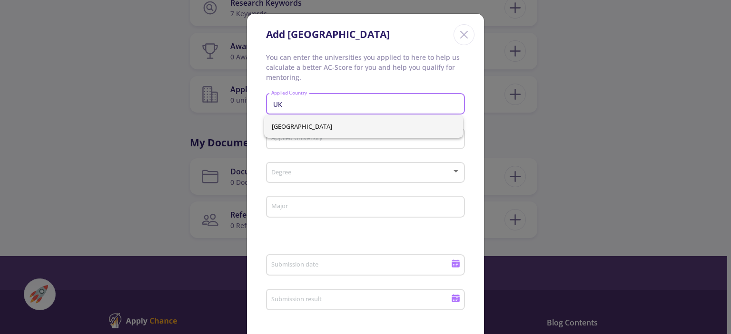
type input "U"
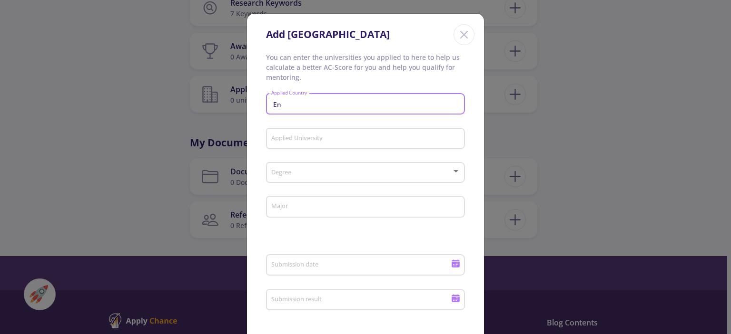
type input "E"
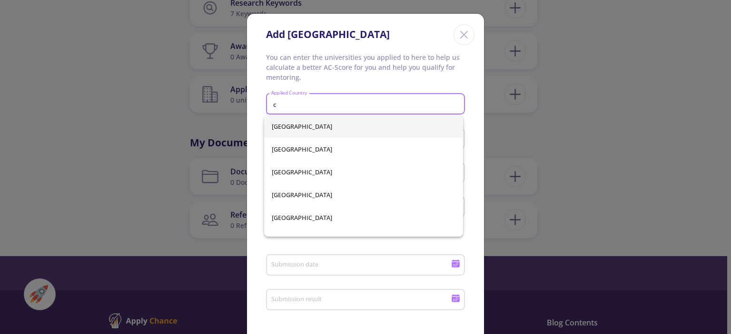
type input "ca"
click at [293, 106] on input "ca" at bounding box center [367, 104] width 192 height 9
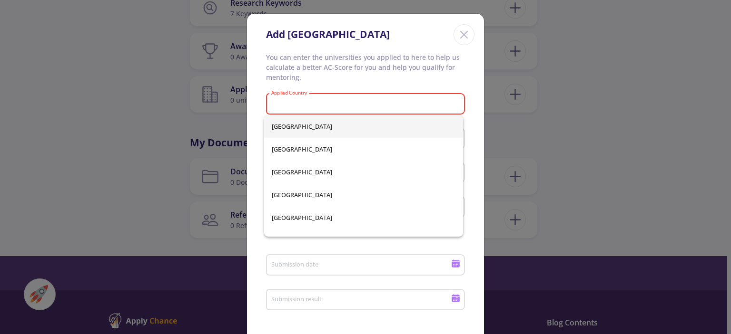
click at [365, 79] on p "You can enter the universities you applied to here to help us calculate a bette…" at bounding box center [365, 67] width 199 height 30
click at [285, 102] on input "Applied Country" at bounding box center [367, 104] width 192 height 9
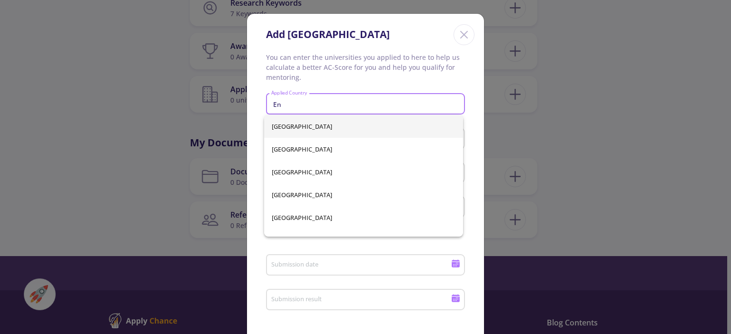
type input "E"
type input "C"
click at [292, 165] on div "[GEOGRAPHIC_DATA] [GEOGRAPHIC_DATA] [GEOGRAPHIC_DATA] [GEOGRAPHIC_DATA] [GEOGRA…" at bounding box center [363, 176] width 199 height 122
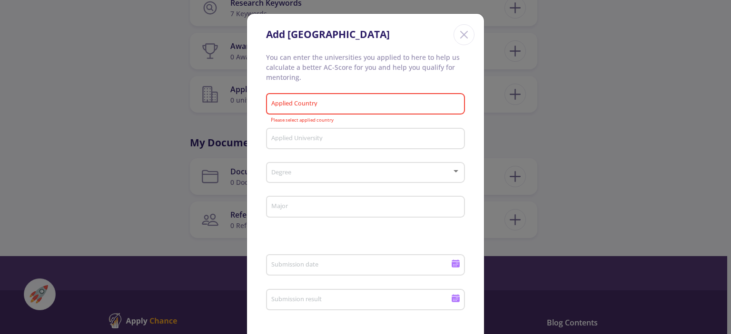
click at [329, 106] on input "Applied Country" at bounding box center [367, 104] width 192 height 9
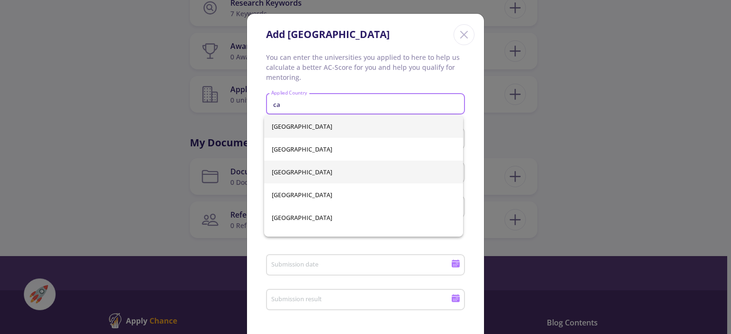
click at [276, 171] on span "[GEOGRAPHIC_DATA]" at bounding box center [364, 172] width 184 height 23
type input "[GEOGRAPHIC_DATA]"
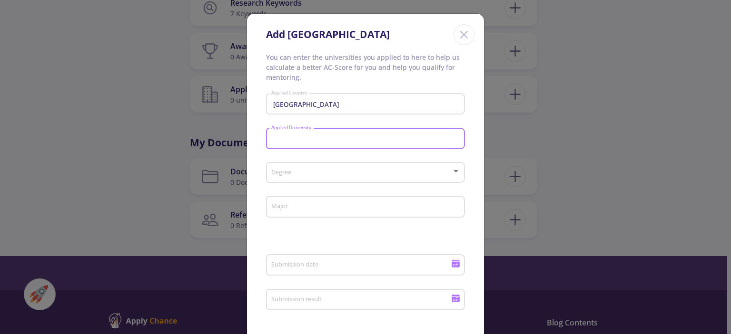
click at [290, 136] on input "Applied University" at bounding box center [367, 139] width 192 height 9
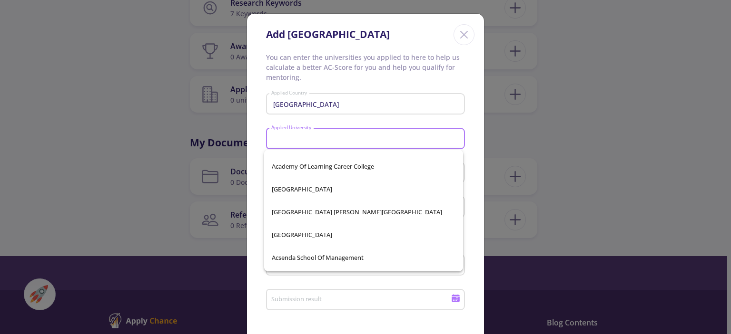
scroll to position [144, 0]
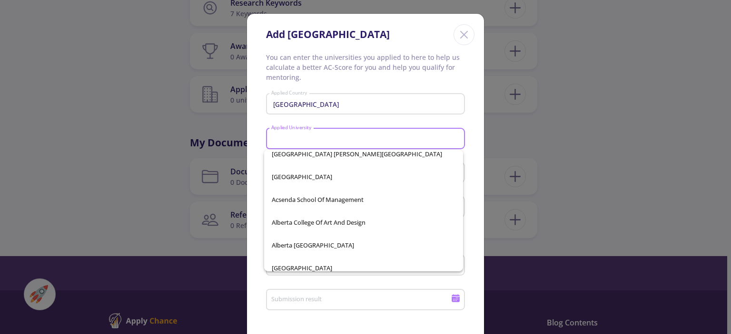
click at [343, 137] on input "Applied University" at bounding box center [367, 139] width 192 height 9
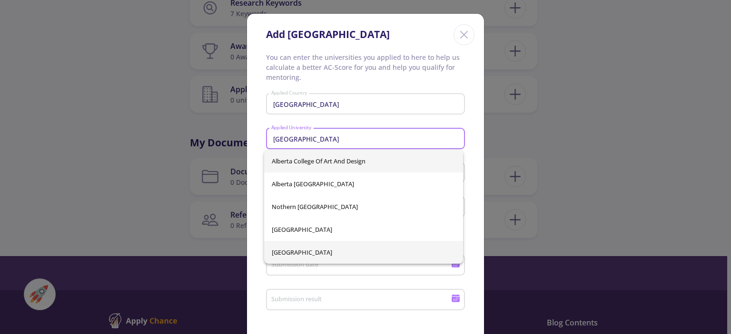
type input "[GEOGRAPHIC_DATA]"
click at [308, 253] on div "[GEOGRAPHIC_DATA] [GEOGRAPHIC_DATA] [GEOGRAPHIC_DATA] [GEOGRAPHIC_DATA]" at bounding box center [363, 207] width 199 height 114
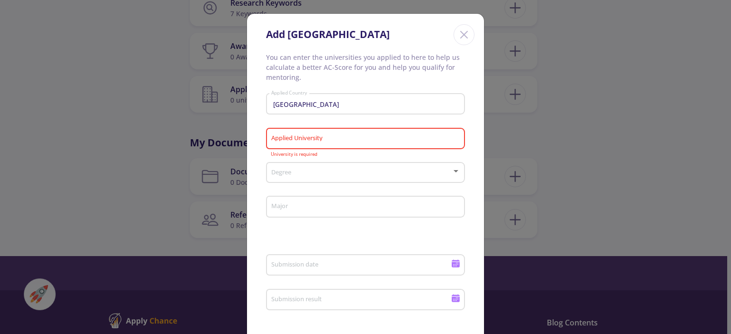
click at [300, 138] on input "Applied University" at bounding box center [367, 139] width 192 height 9
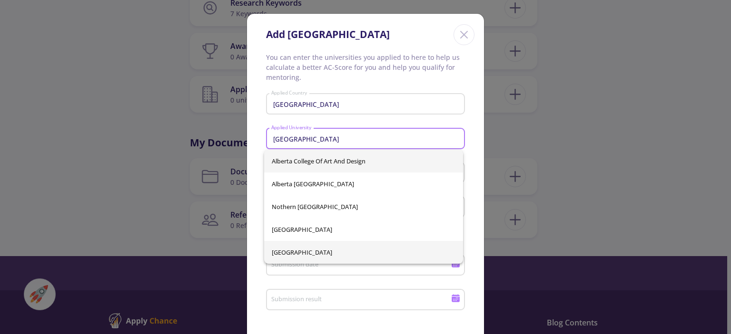
click at [311, 250] on span "[GEOGRAPHIC_DATA]" at bounding box center [364, 252] width 184 height 23
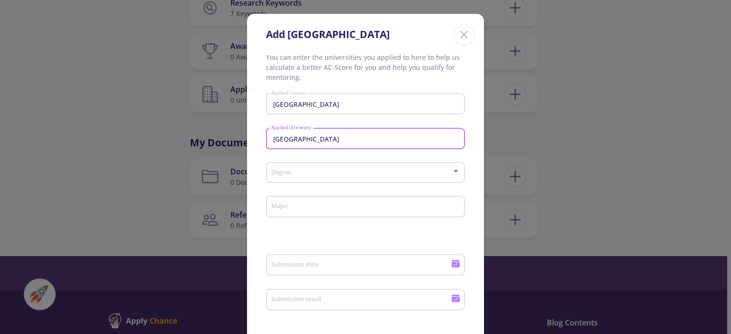
click at [345, 135] on input "[GEOGRAPHIC_DATA]" at bounding box center [367, 139] width 192 height 9
type input "[GEOGRAPHIC_DATA]"
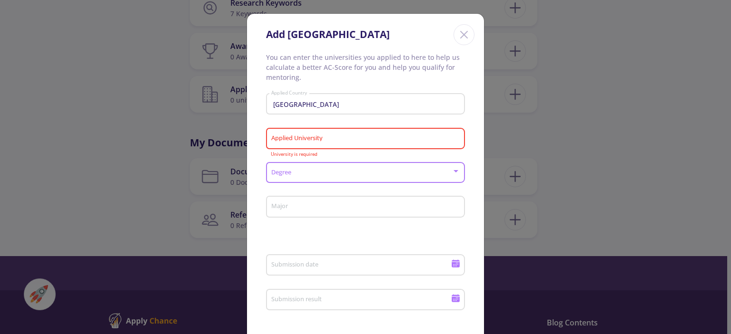
click at [311, 142] on input "Applied University" at bounding box center [367, 139] width 192 height 9
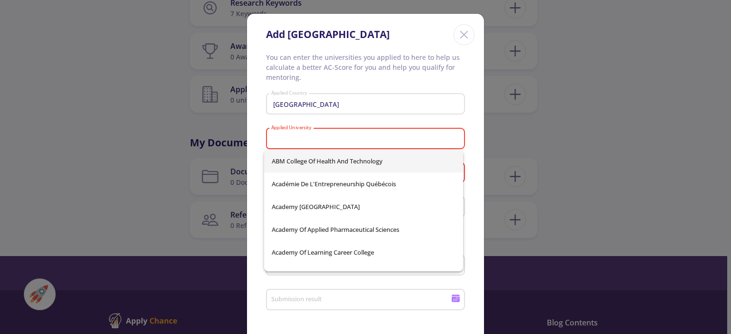
type input "m"
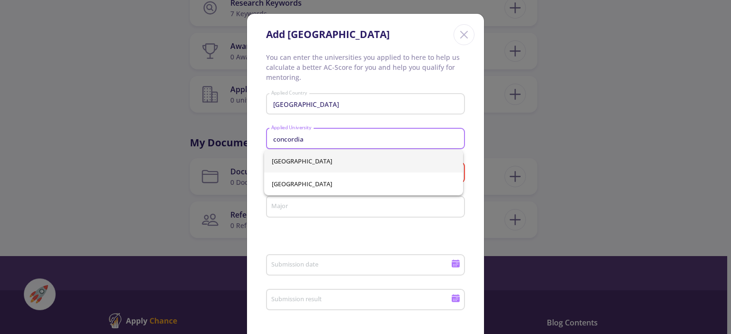
click at [323, 162] on span "[GEOGRAPHIC_DATA]" at bounding box center [364, 161] width 184 height 23
type input "[GEOGRAPHIC_DATA]"
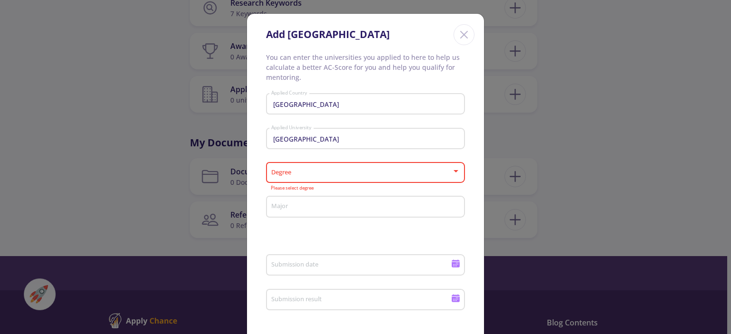
click at [326, 169] on div "Degree" at bounding box center [366, 171] width 190 height 24
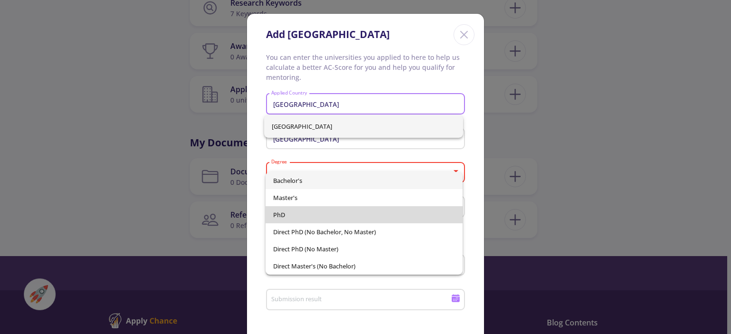
click at [285, 211] on span "PhD" at bounding box center [363, 214] width 181 height 17
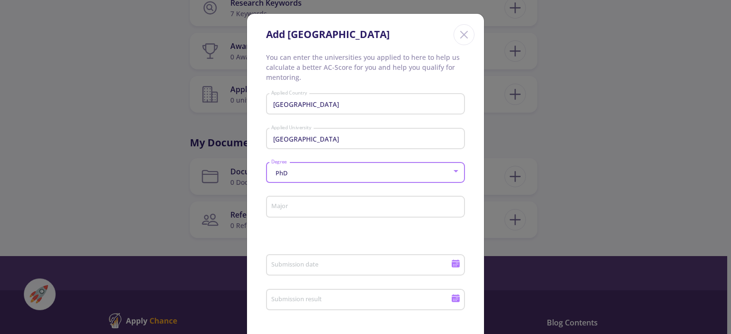
click at [286, 173] on div "PhD" at bounding box center [361, 173] width 181 height 7
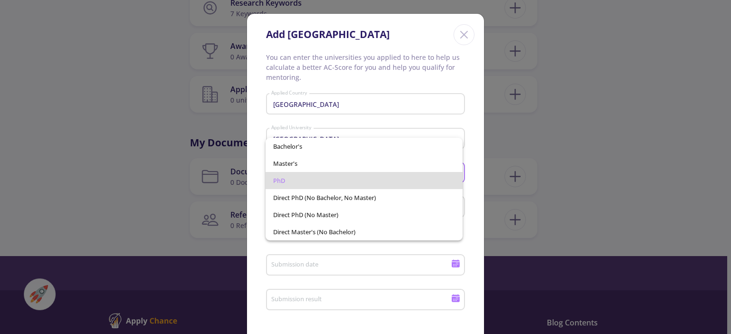
click at [286, 182] on span "PhD" at bounding box center [363, 180] width 181 height 17
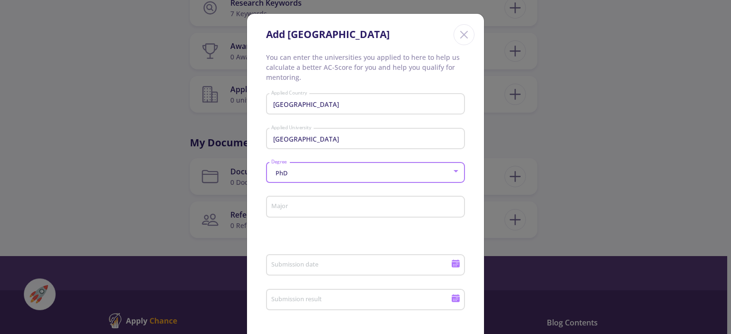
click at [289, 207] on input "Major" at bounding box center [367, 207] width 192 height 9
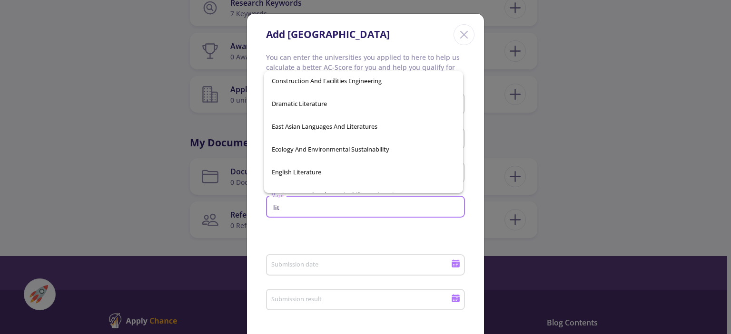
scroll to position [187, 0]
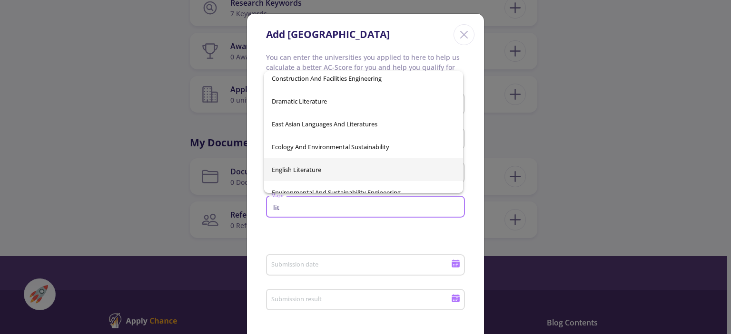
type input "lit"
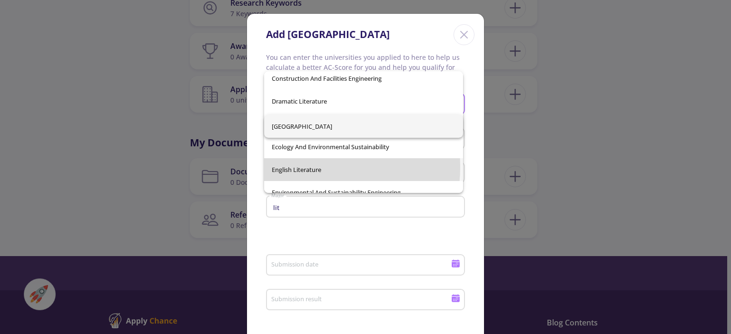
click at [300, 167] on div "African Languages, Literatures, and Linguistics Air Quality Science And Technol…" at bounding box center [363, 132] width 199 height 122
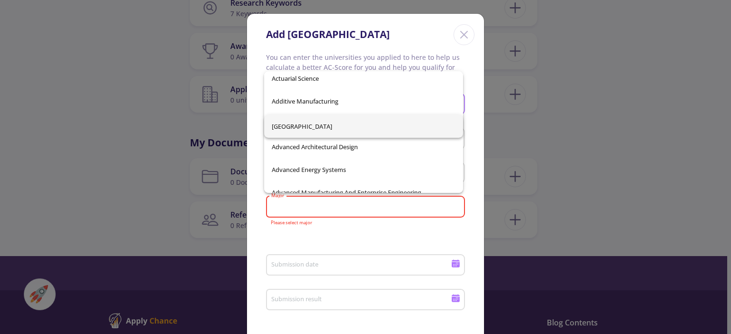
scroll to position [13543, 0]
click at [332, 223] on mat-error "Please select major" at bounding box center [366, 223] width 190 height 5
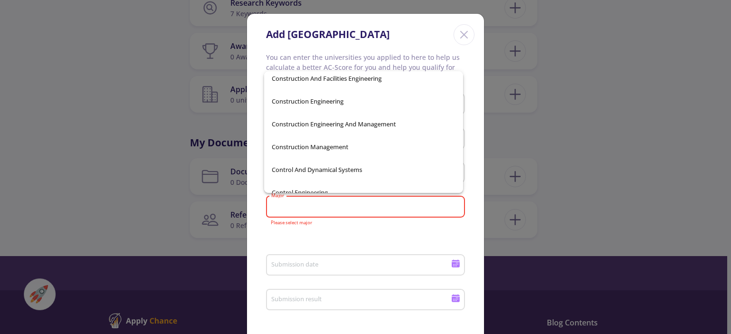
click at [302, 205] on input "Major" at bounding box center [367, 207] width 192 height 9
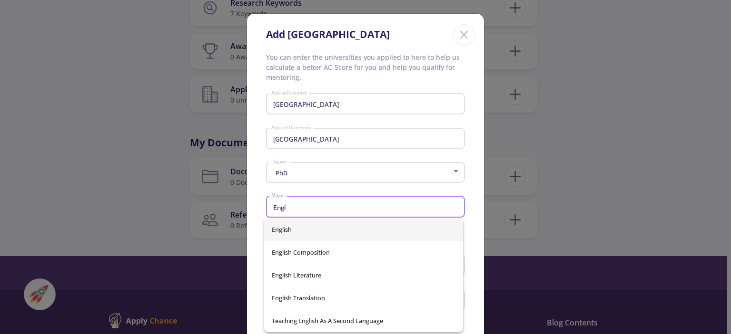
scroll to position [0, 0]
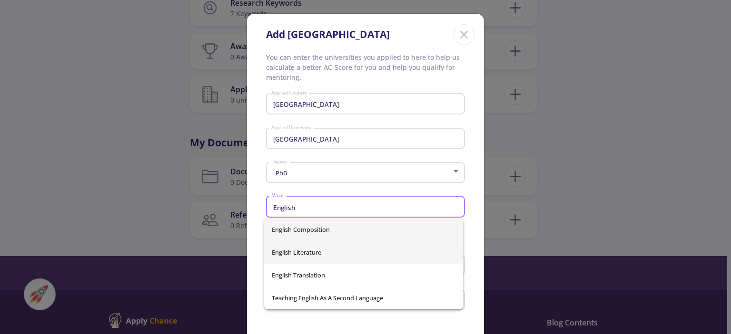
type input "English"
click at [292, 255] on div "English Composition English Literature English Translation Teaching English as …" at bounding box center [363, 263] width 199 height 91
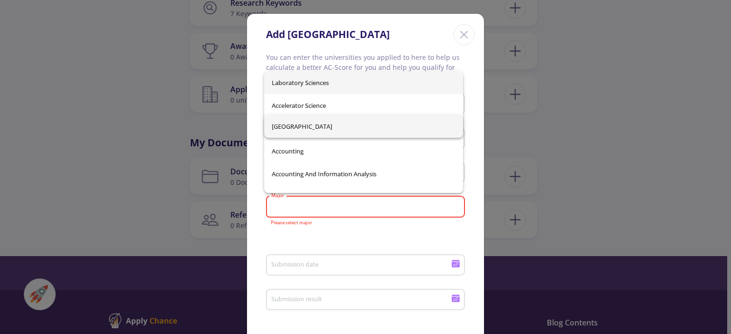
click at [292, 255] on div "Submission date" at bounding box center [361, 263] width 181 height 25
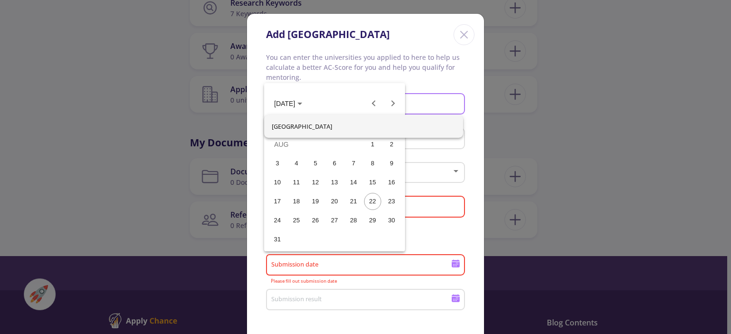
click at [458, 241] on div at bounding box center [365, 167] width 731 height 334
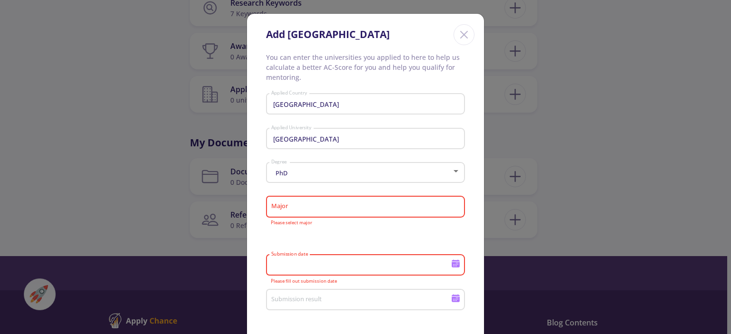
click at [297, 210] on input "Major" at bounding box center [367, 207] width 192 height 9
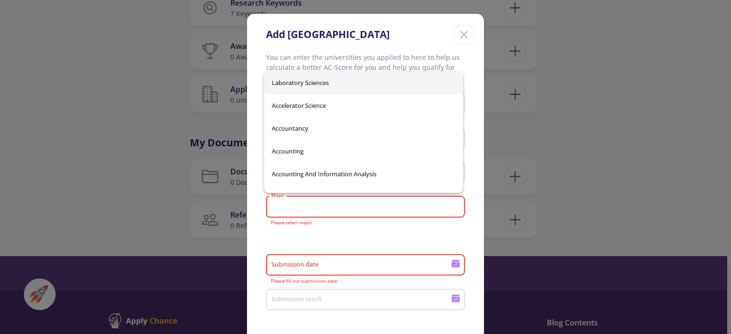
click at [297, 210] on input "Major" at bounding box center [367, 207] width 192 height 9
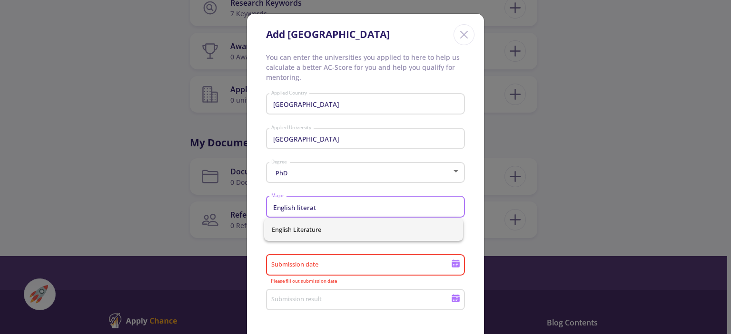
click at [276, 226] on span "English Literature" at bounding box center [364, 229] width 184 height 23
type input "English Literature"
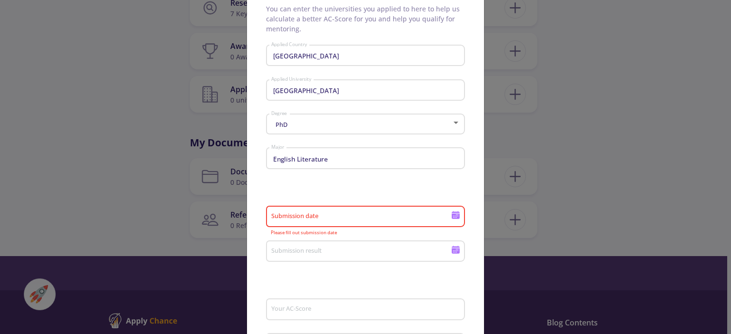
scroll to position [49, 0]
click at [280, 218] on input "Submission date" at bounding box center [362, 216] width 183 height 9
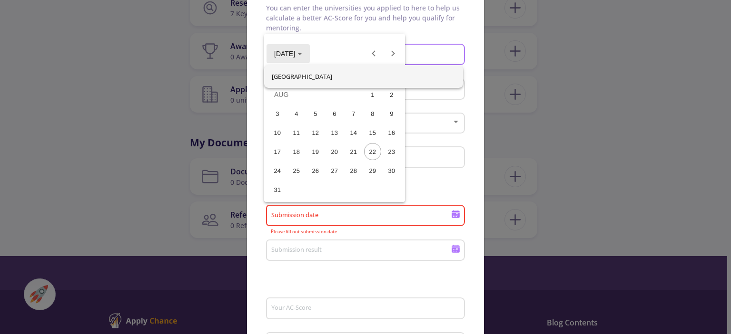
click at [302, 51] on span "[DATE]" at bounding box center [288, 53] width 28 height 8
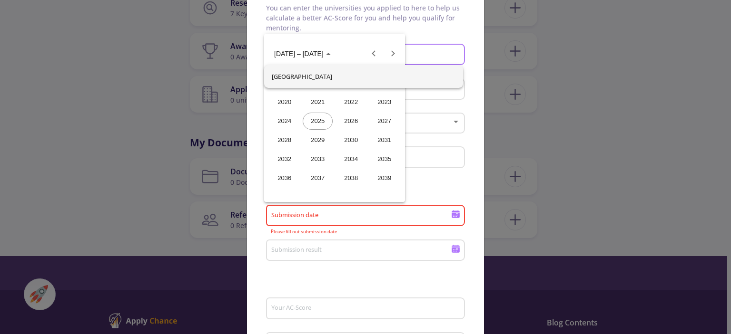
click at [287, 119] on div "2024" at bounding box center [284, 121] width 30 height 17
click at [317, 138] on div "OCT" at bounding box center [317, 140] width 30 height 17
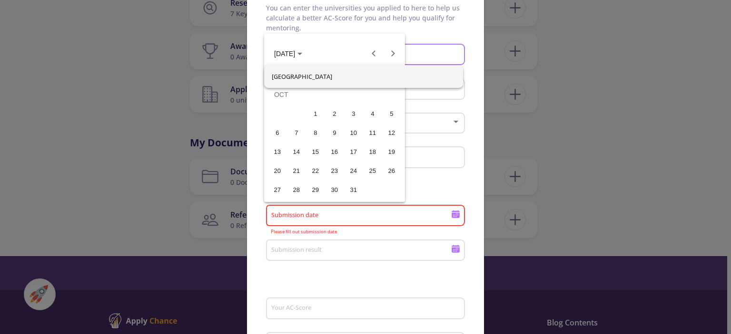
click at [332, 148] on div "16" at bounding box center [334, 151] width 17 height 17
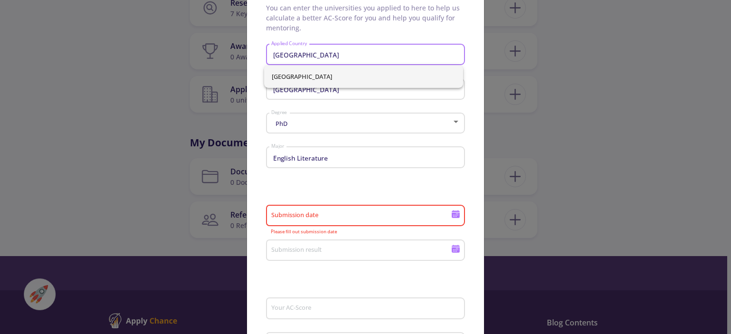
type input "[DATE]"
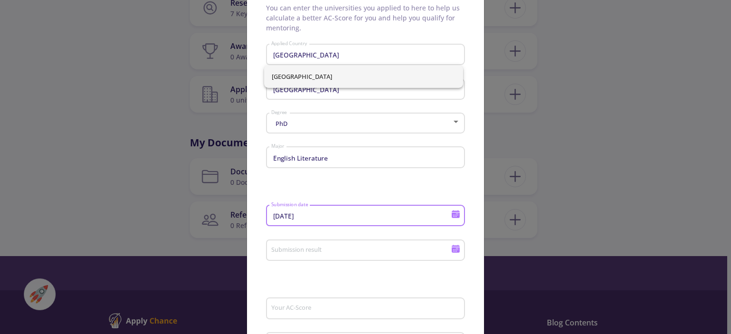
click at [320, 252] on input "Submission result" at bounding box center [362, 251] width 183 height 9
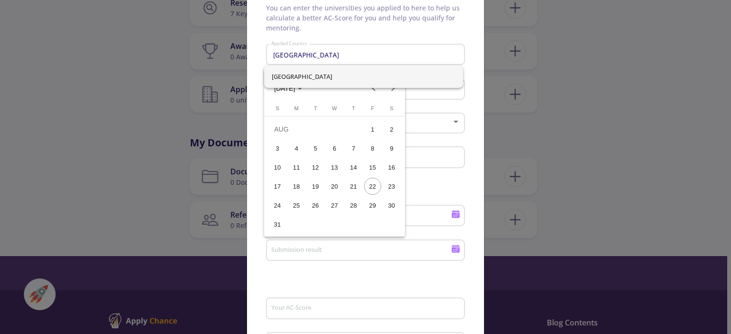
click at [461, 105] on div at bounding box center [365, 167] width 731 height 334
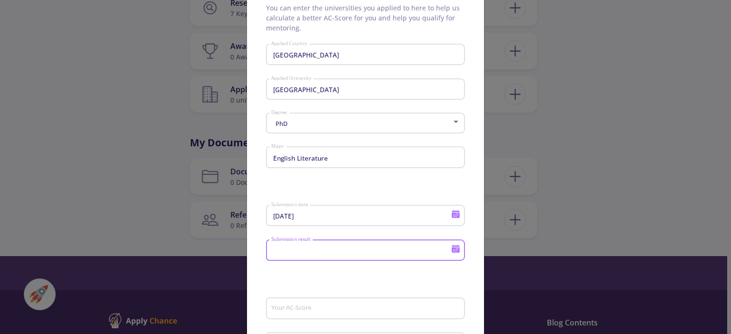
click at [288, 248] on input "Submission result" at bounding box center [362, 251] width 183 height 9
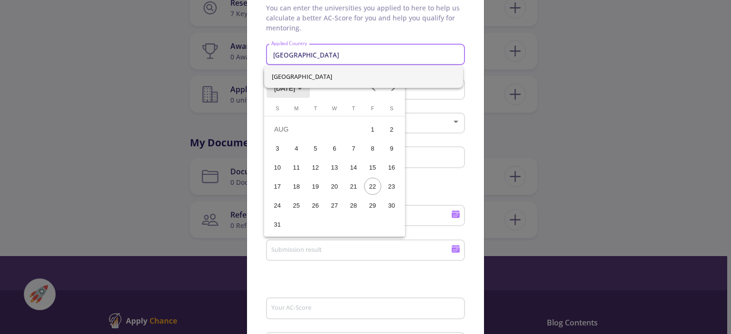
click at [295, 91] on span "[DATE]" at bounding box center [284, 89] width 21 height 8
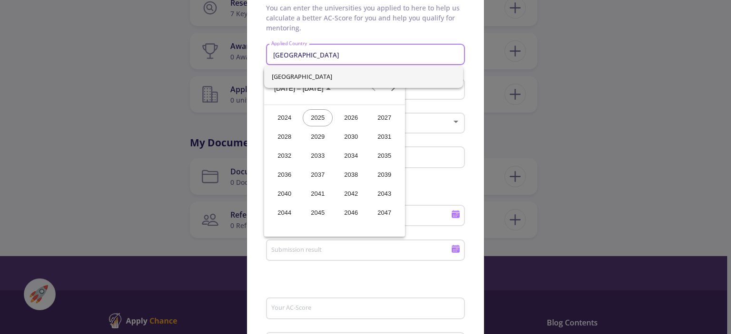
click at [284, 118] on div "2024" at bounding box center [284, 117] width 30 height 17
click at [346, 177] on div "NOV" at bounding box center [351, 174] width 30 height 17
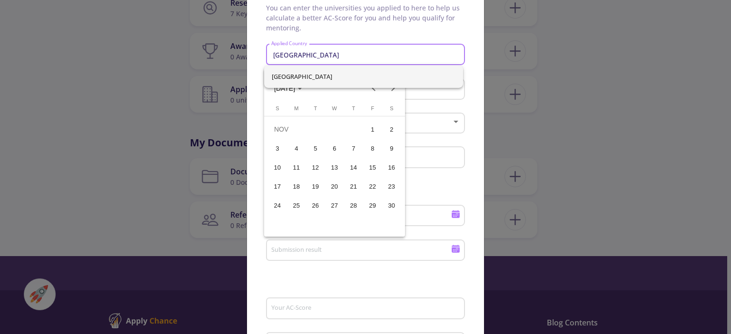
click at [392, 169] on div "16" at bounding box center [391, 167] width 17 height 17
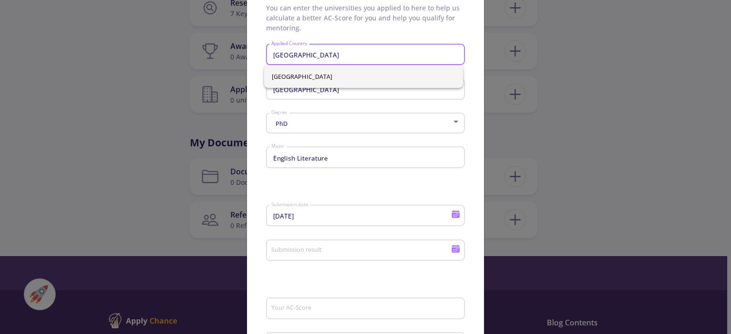
type input "[DATE]"
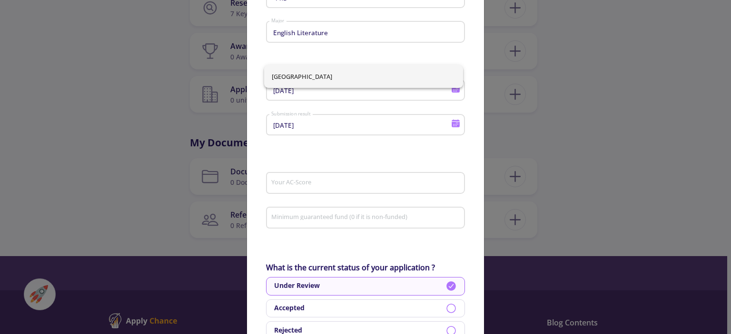
scroll to position [184, 0]
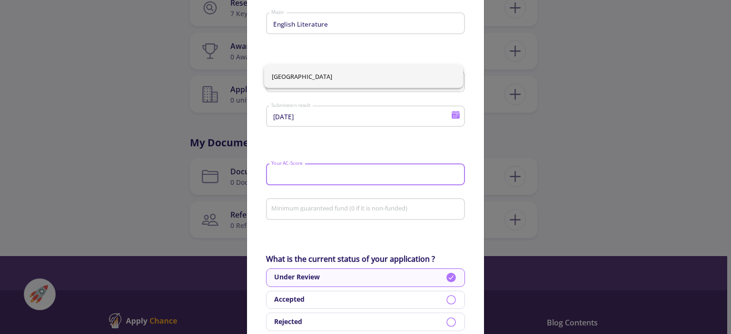
click at [278, 175] on input "Your AC-Score" at bounding box center [367, 175] width 192 height 9
click at [287, 215] on div "Minimum guaranteed fund (0 if it is non-funded)" at bounding box center [366, 207] width 190 height 25
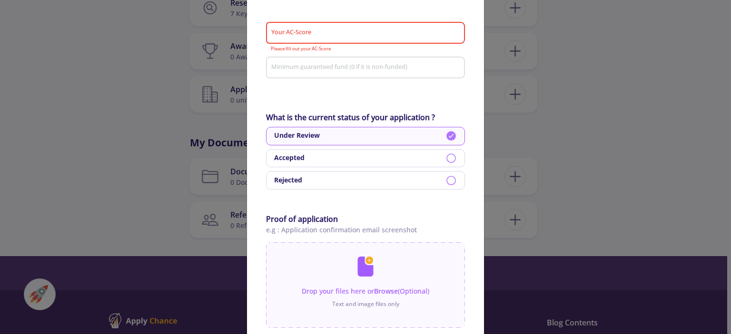
scroll to position [327, 0]
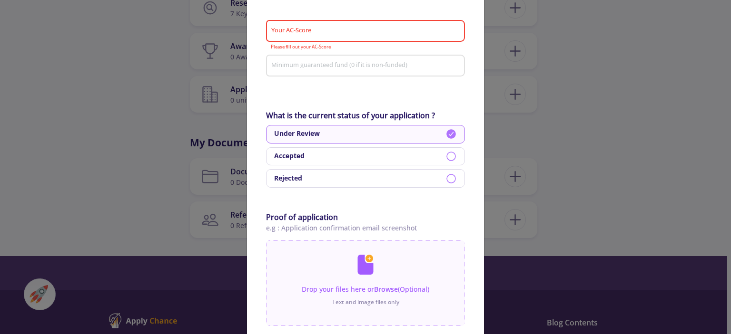
click at [283, 179] on b "Rejected" at bounding box center [288, 178] width 28 height 11
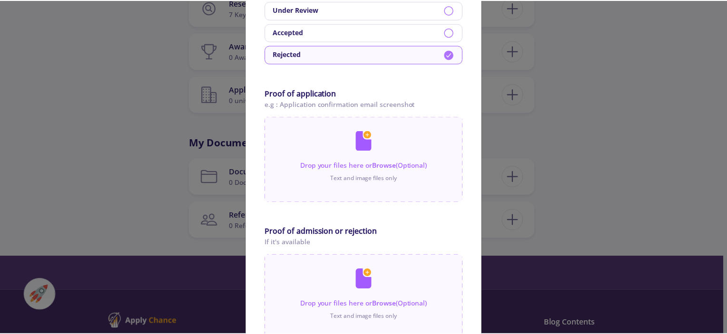
scroll to position [512, 0]
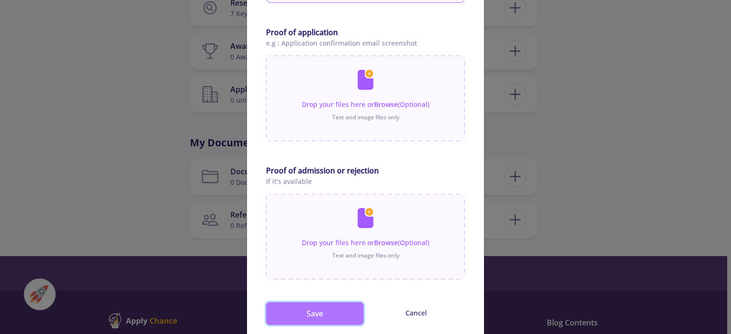
click at [331, 325] on button "Save" at bounding box center [315, 313] width 98 height 23
click at [323, 309] on button "Save" at bounding box center [315, 313] width 98 height 23
click at [316, 311] on button "Save" at bounding box center [315, 313] width 98 height 23
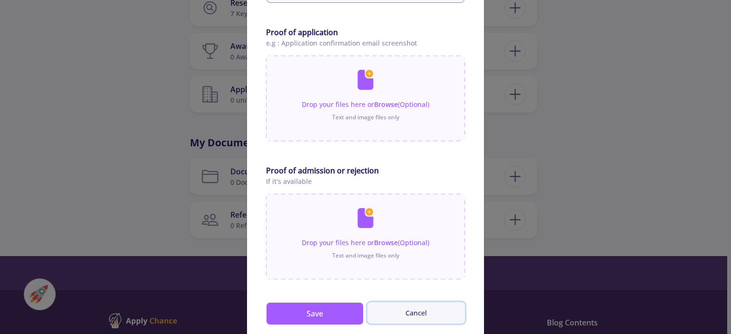
click at [401, 316] on button "Cancel" at bounding box center [416, 312] width 98 height 21
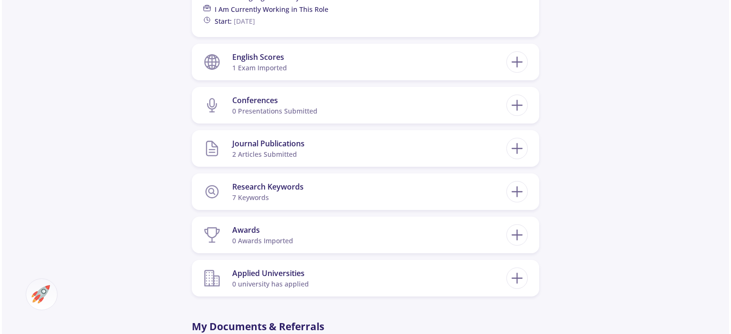
scroll to position [619, 0]
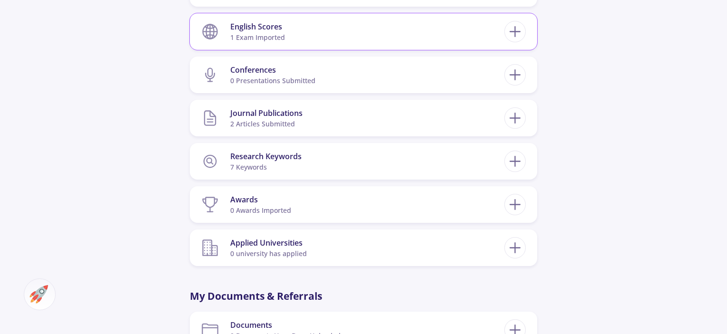
click at [272, 26] on div "English Scores" at bounding box center [257, 26] width 55 height 11
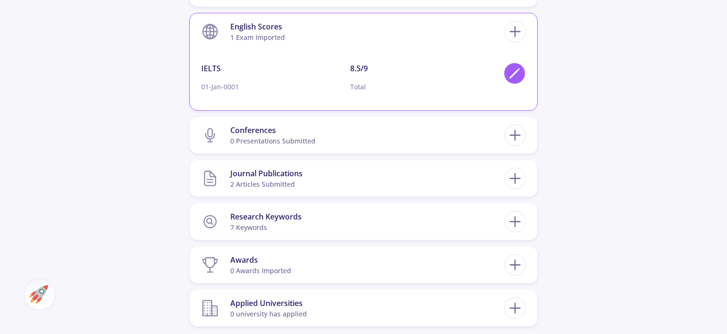
click at [517, 74] on icon at bounding box center [514, 73] width 13 height 13
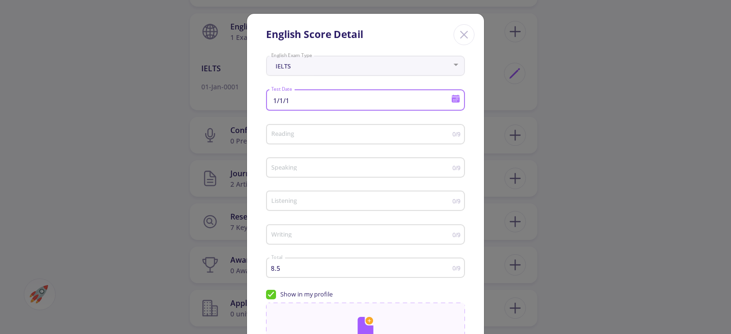
click at [296, 100] on input "1/1/1" at bounding box center [362, 101] width 183 height 9
click at [289, 127] on span "[DATE]" at bounding box center [284, 131] width 21 height 8
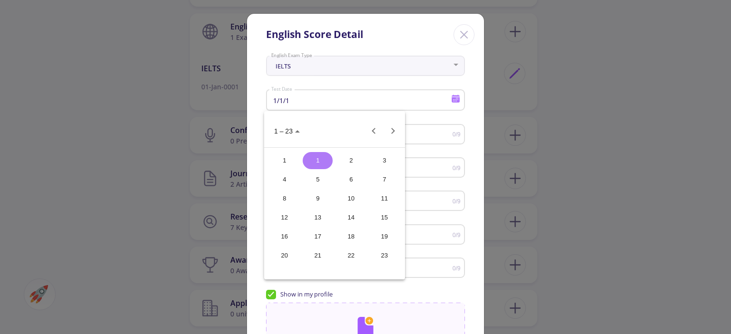
click at [279, 95] on div at bounding box center [365, 167] width 731 height 334
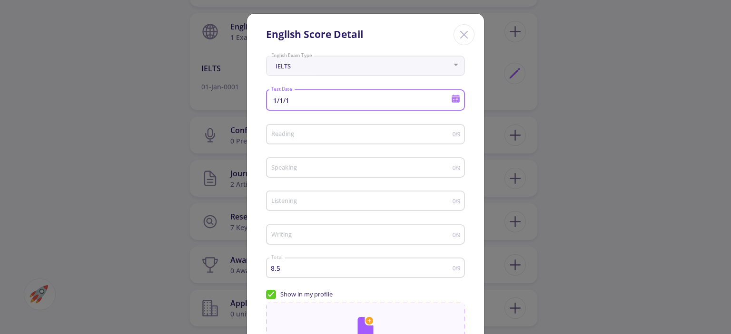
click at [278, 99] on input "1/1/1" at bounding box center [362, 101] width 183 height 9
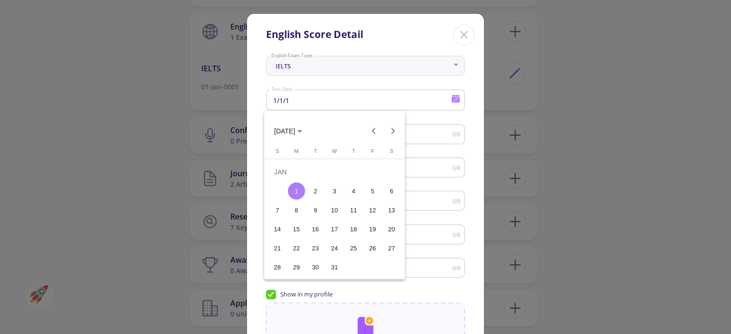
click at [274, 100] on div at bounding box center [365, 167] width 731 height 334
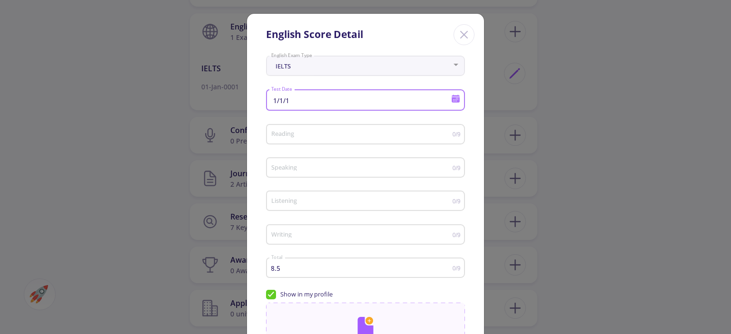
click at [274, 100] on input "1/1/1" at bounding box center [362, 101] width 183 height 9
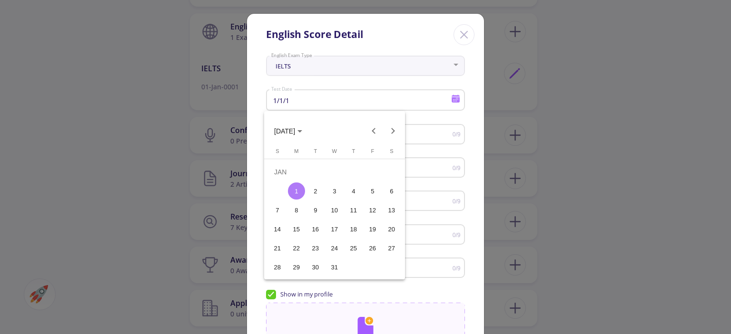
click at [278, 101] on div at bounding box center [365, 167] width 731 height 334
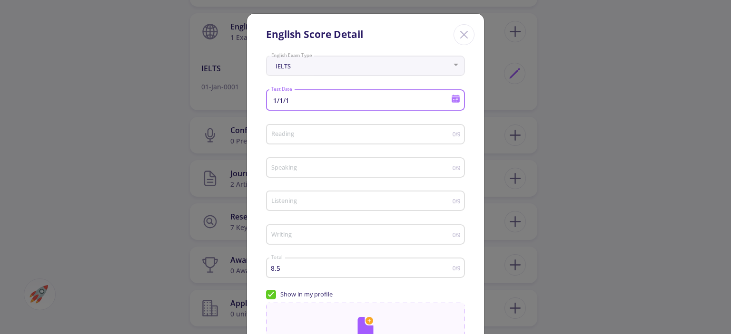
click at [289, 101] on input "1/1/1" at bounding box center [362, 101] width 183 height 9
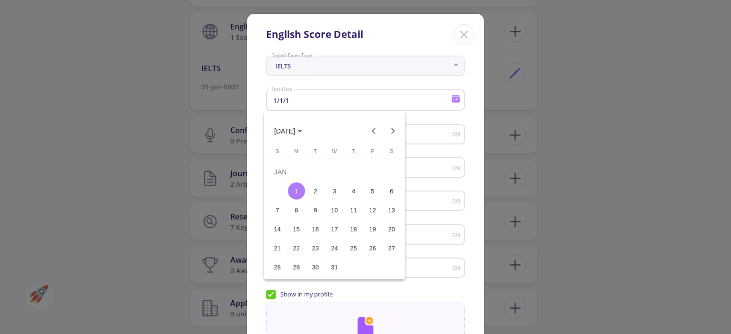
click at [449, 99] on div at bounding box center [365, 167] width 731 height 334
click at [451, 102] on icon at bounding box center [455, 98] width 9 height 9
click at [374, 131] on button "Previous month" at bounding box center [373, 131] width 19 height 19
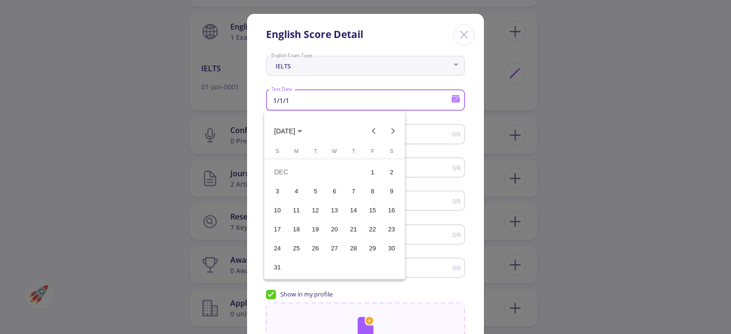
click at [328, 230] on div "20" at bounding box center [334, 229] width 17 height 17
click at [296, 100] on input "12/20/1" at bounding box center [362, 101] width 183 height 9
click at [311, 96] on div at bounding box center [365, 167] width 731 height 334
drag, startPoint x: 297, startPoint y: 104, endPoint x: 290, endPoint y: 103, distance: 6.7
click at [290, 103] on input "12/20/1" at bounding box center [362, 101] width 183 height 9
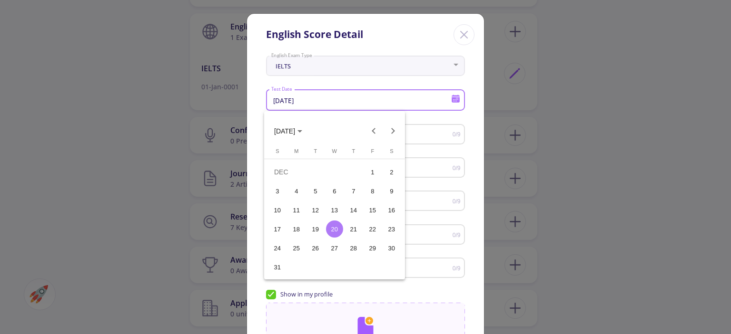
type input "[DATE]"
click at [474, 133] on div at bounding box center [365, 167] width 731 height 334
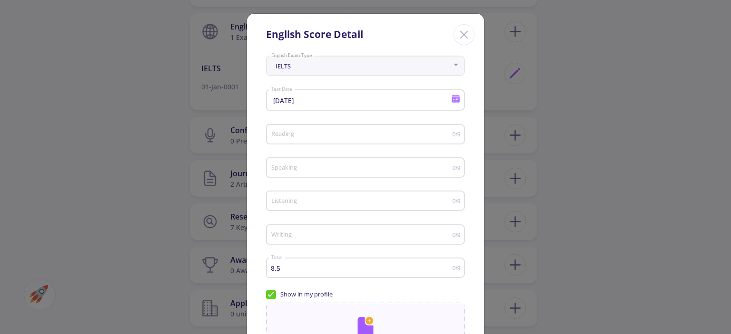
click at [287, 129] on div "Reading" at bounding box center [362, 133] width 182 height 24
type input "9"
click at [300, 170] on input "Speaking" at bounding box center [362, 168] width 182 height 7
type input "8"
click at [284, 201] on input "Listening" at bounding box center [362, 201] width 182 height 7
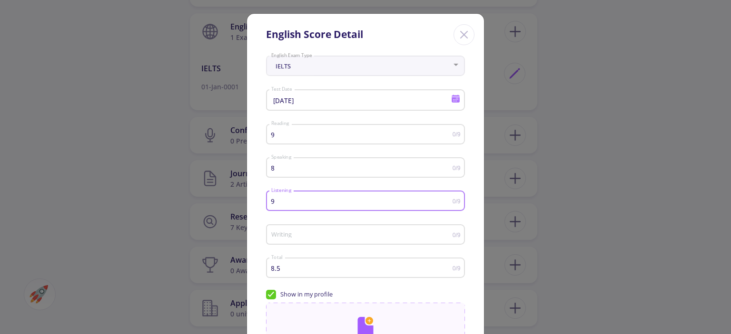
type input "9"
click at [297, 239] on input "Writing" at bounding box center [362, 235] width 182 height 7
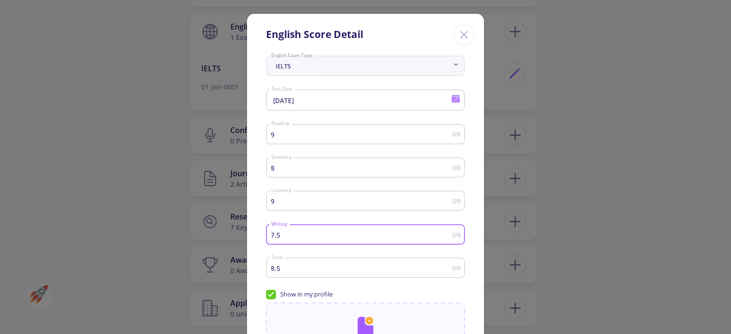
type input "7.5"
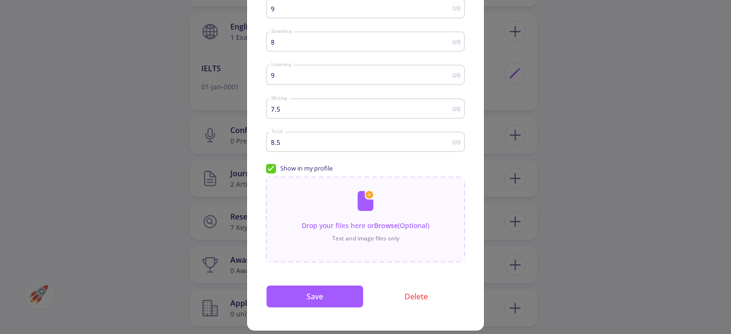
scroll to position [136, 0]
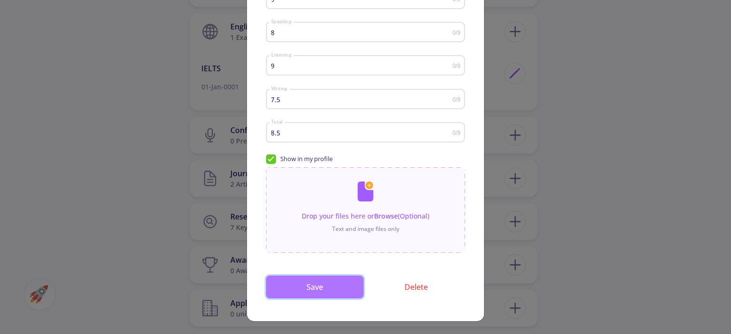
click at [328, 293] on button "Save" at bounding box center [315, 287] width 98 height 23
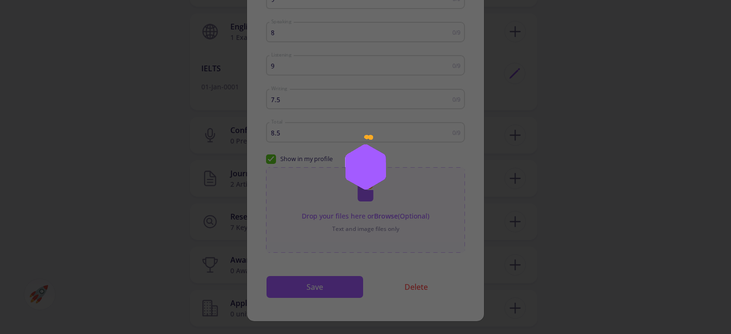
click at [270, 161] on div at bounding box center [365, 167] width 731 height 334
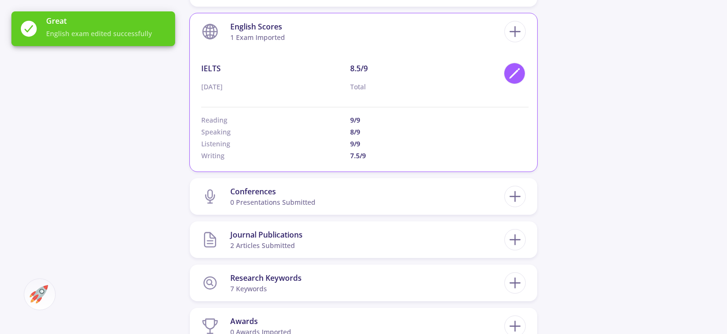
click at [510, 79] on icon at bounding box center [514, 73] width 13 height 13
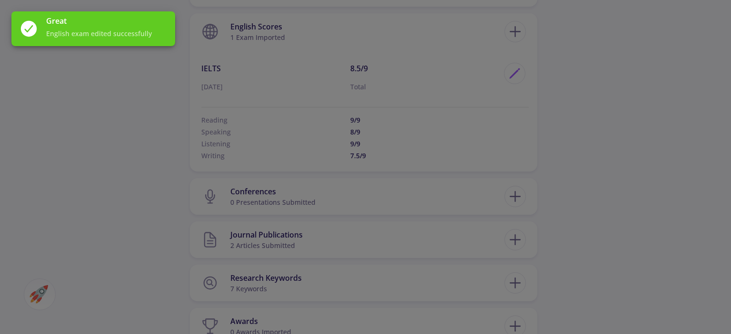
scroll to position [0, 0]
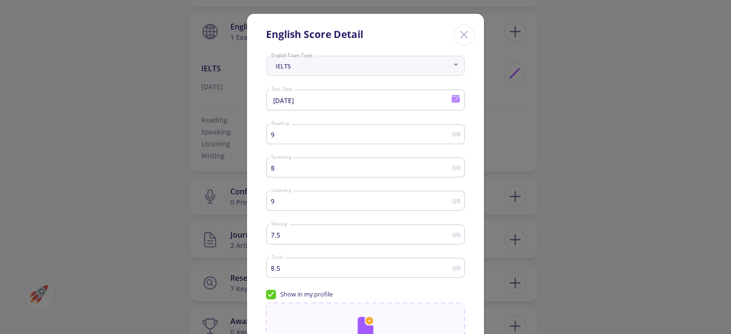
click at [273, 295] on span "Show in my profile" at bounding box center [299, 294] width 67 height 9
click at [272, 295] on input "Show in my profile" at bounding box center [269, 293] width 6 height 6
checkbox input "false"
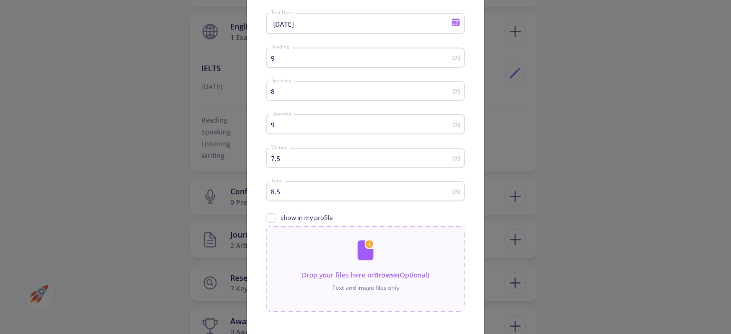
scroll to position [137, 0]
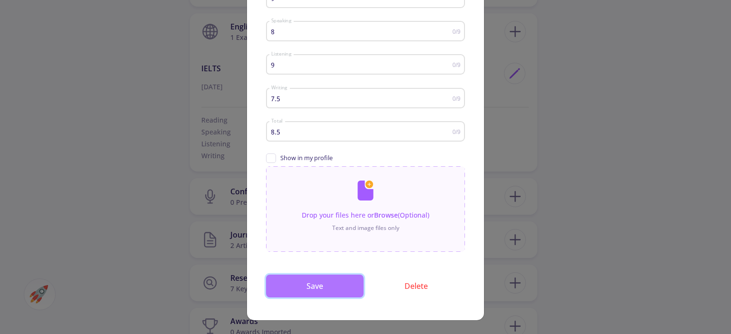
click at [297, 286] on button "Save" at bounding box center [315, 286] width 98 height 23
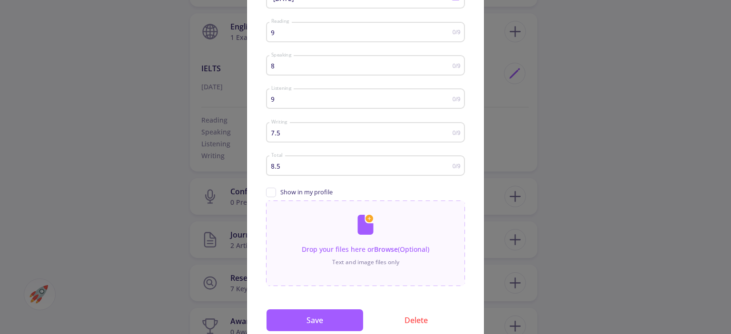
scroll to position [129, 0]
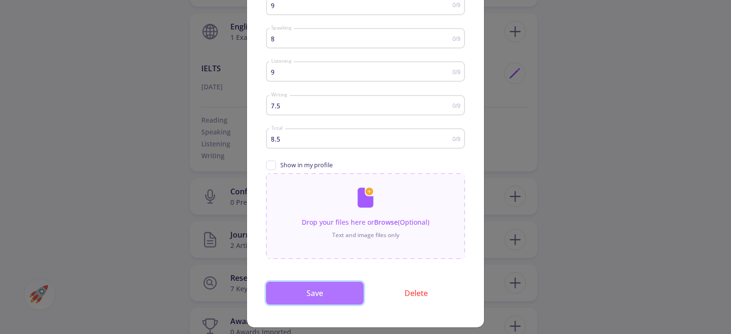
click at [303, 293] on button "Save" at bounding box center [315, 293] width 98 height 23
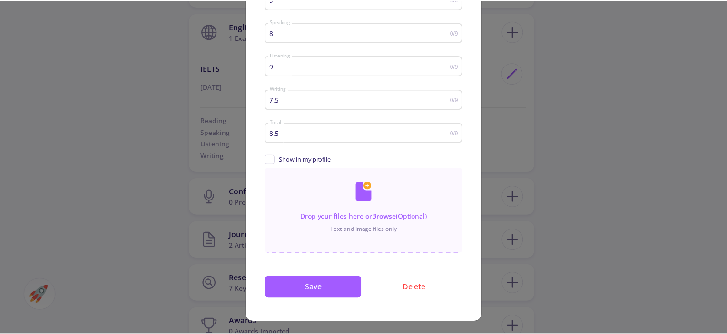
scroll to position [137, 0]
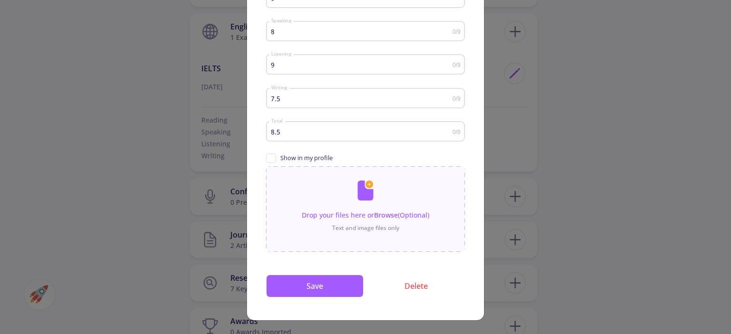
drag, startPoint x: 725, startPoint y: 157, endPoint x: 717, endPoint y: 39, distance: 118.2
click at [730, 49] on div "English Score Detail IELTS English Exam Type [DATE] Test Date 9 Reading 0/9 8 S…" at bounding box center [365, 167] width 731 height 334
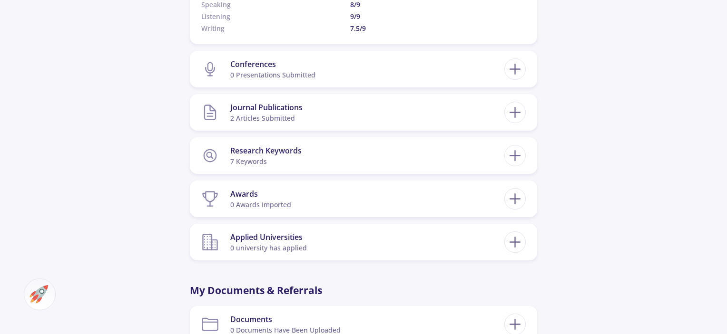
scroll to position [772, 0]
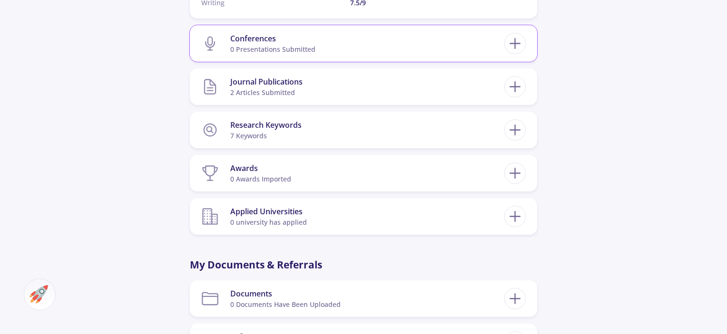
click at [253, 50] on div "0 presentations submitted" at bounding box center [272, 49] width 85 height 10
click at [515, 41] on line at bounding box center [515, 44] width 0 height 10
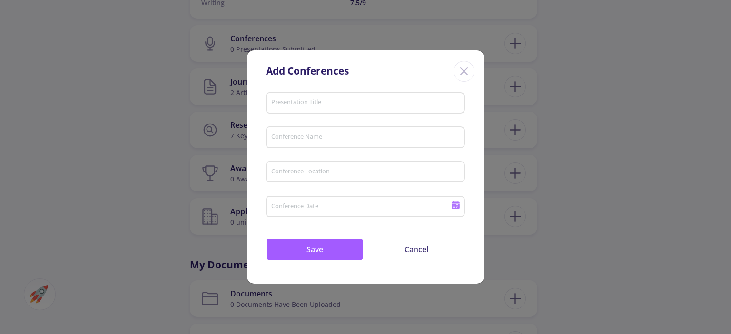
click at [303, 171] on input "Conference Location" at bounding box center [367, 172] width 192 height 9
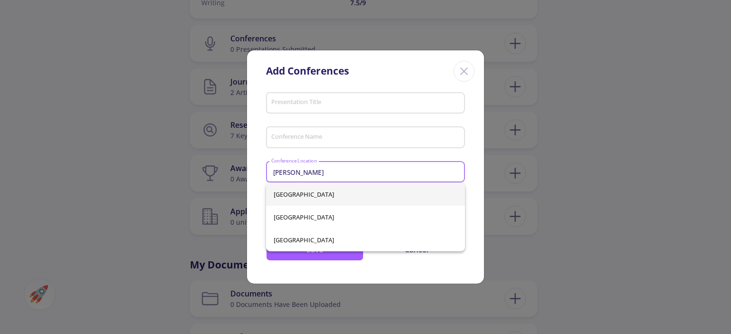
type input "[PERSON_NAME]"
click at [291, 192] on div "[GEOGRAPHIC_DATA] [GEOGRAPHIC_DATA] [GEOGRAPHIC_DATA]" at bounding box center [365, 217] width 199 height 68
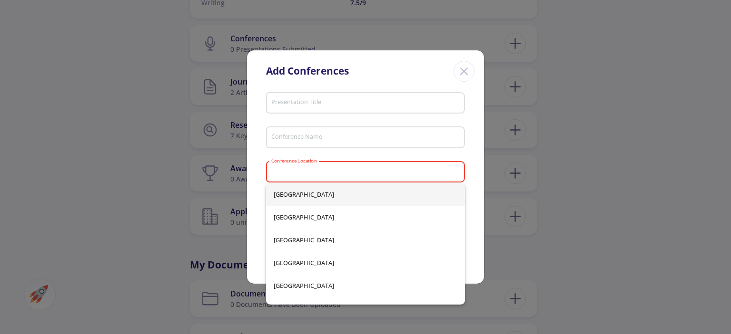
click at [329, 172] on input "Conference Location" at bounding box center [367, 172] width 192 height 9
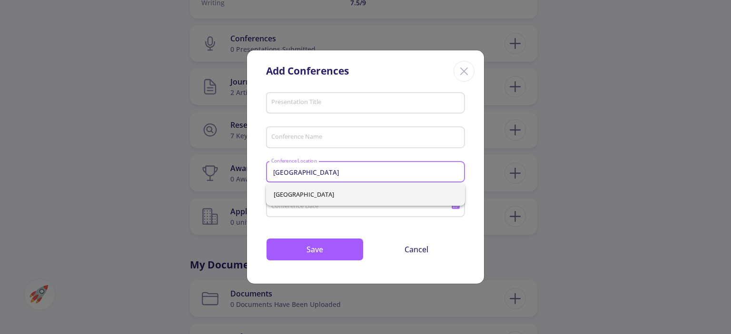
type input "[GEOGRAPHIC_DATA]"
click at [294, 195] on span "[GEOGRAPHIC_DATA]" at bounding box center [365, 194] width 184 height 23
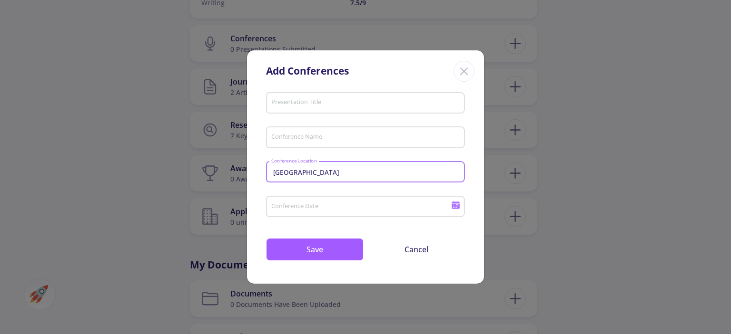
click at [308, 207] on input "Conference Date" at bounding box center [362, 207] width 183 height 9
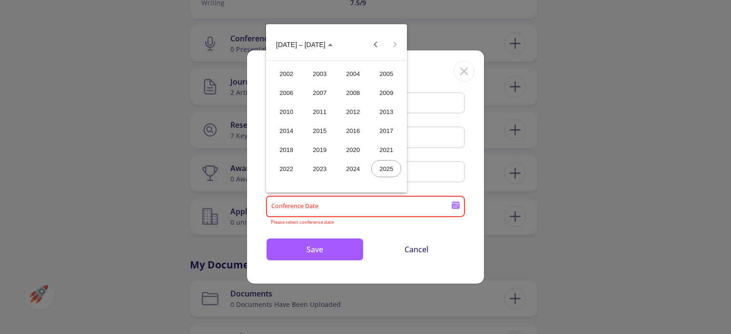
click at [338, 169] on div "2024" at bounding box center [353, 168] width 30 height 17
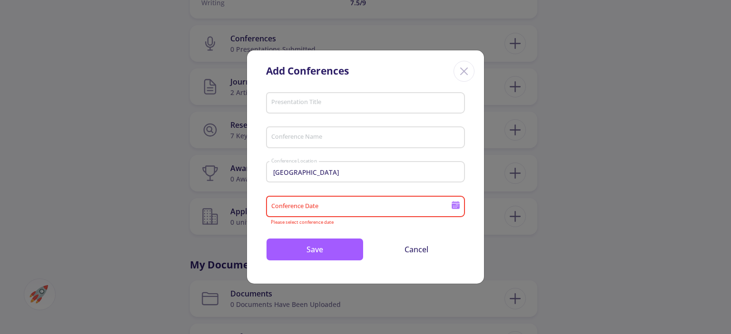
type input "2024"
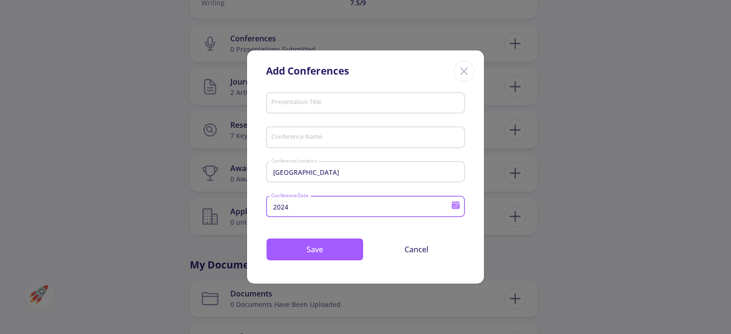
click at [302, 139] on input "Conference Name" at bounding box center [367, 138] width 192 height 9
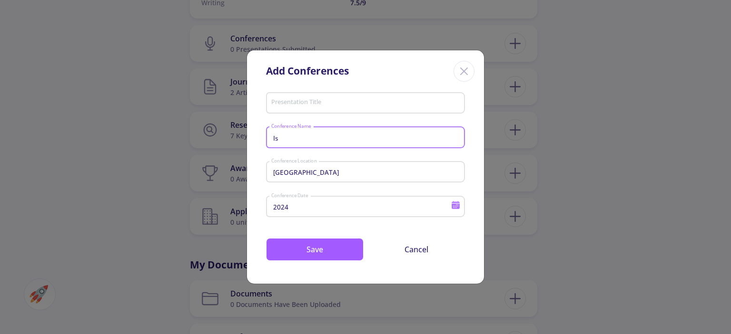
type input "I"
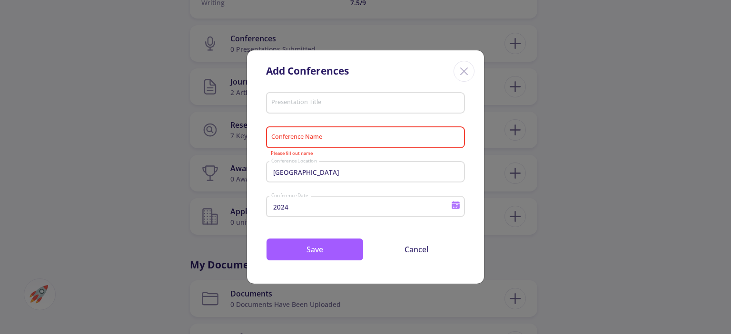
click at [302, 111] on div "Presentation Title" at bounding box center [366, 101] width 190 height 25
click at [457, 78] on icon "Close" at bounding box center [463, 71] width 15 height 15
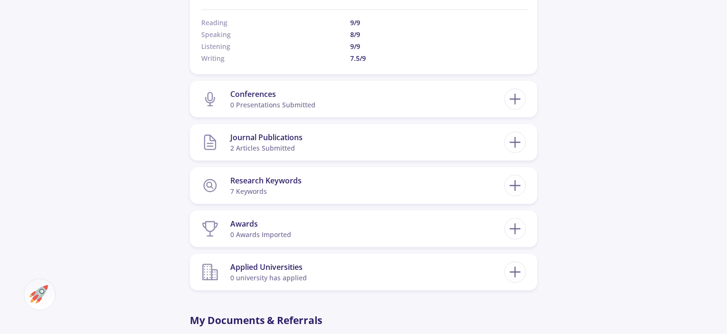
scroll to position [727, 0]
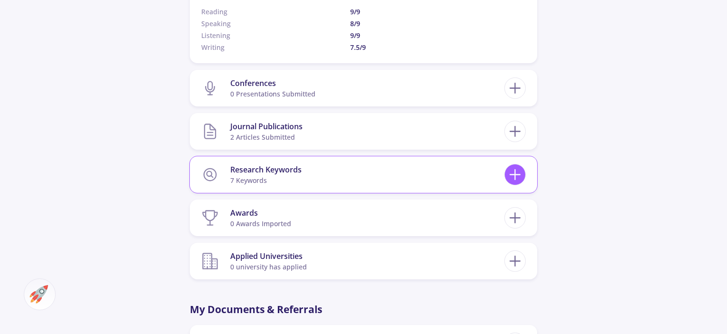
click at [524, 178] on div at bounding box center [514, 174] width 21 height 21
click at [460, 176] on section "Research Keywords 7 keywords" at bounding box center [352, 174] width 303 height 29
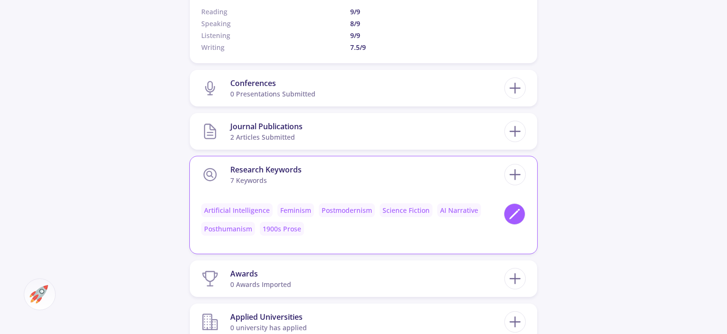
click at [519, 215] on icon at bounding box center [514, 214] width 13 height 13
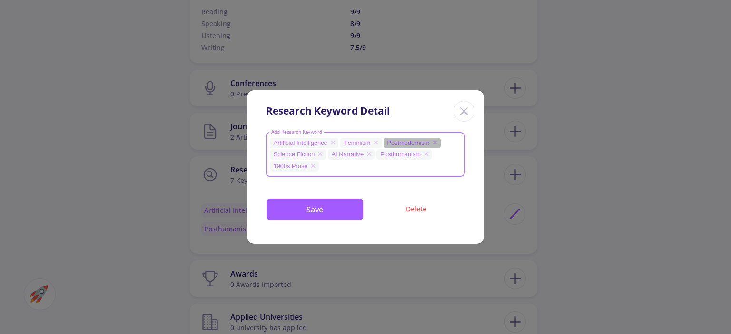
click at [434, 145] on icon at bounding box center [435, 143] width 8 height 8
click at [417, 156] on icon at bounding box center [419, 154] width 8 height 8
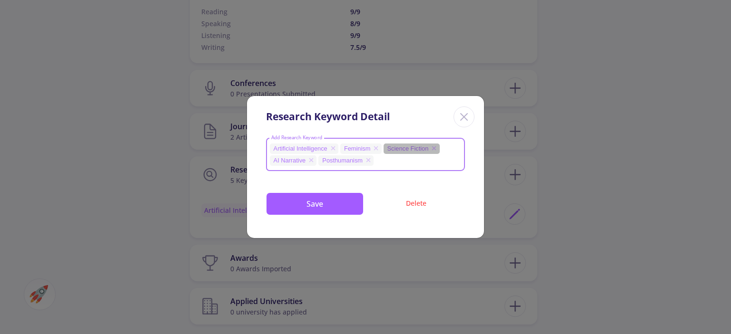
click at [434, 149] on icon at bounding box center [434, 148] width 4 height 4
click at [376, 147] on icon at bounding box center [376, 149] width 8 height 8
click at [435, 146] on icon at bounding box center [439, 149] width 8 height 8
click at [379, 150] on icon at bounding box center [382, 149] width 8 height 8
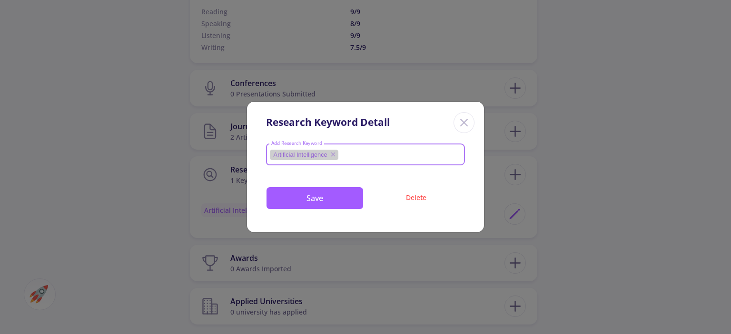
click at [332, 153] on icon at bounding box center [333, 155] width 8 height 8
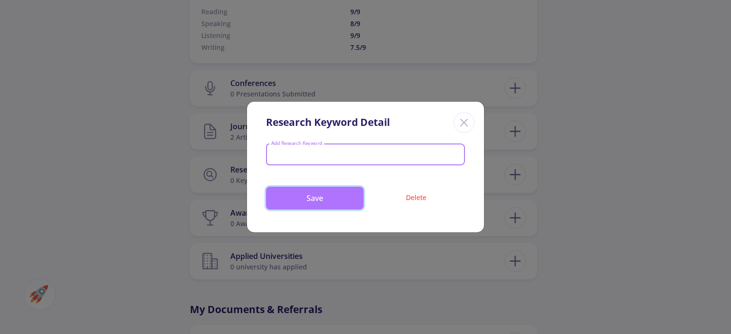
click at [299, 200] on button "Save" at bounding box center [315, 198] width 98 height 23
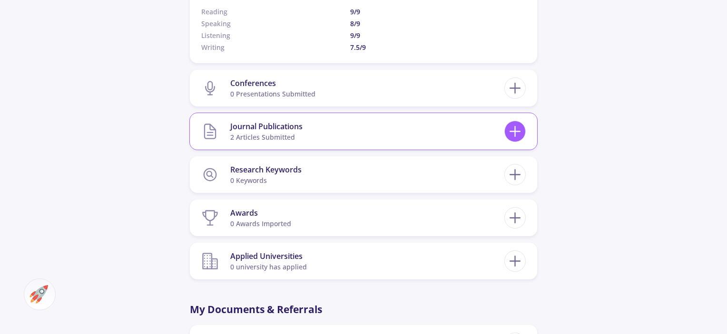
click at [516, 134] on icon at bounding box center [515, 132] width 18 height 18
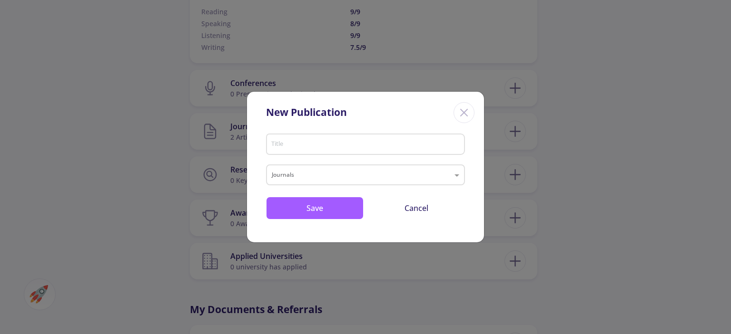
click at [453, 117] on div "New Publication" at bounding box center [365, 111] width 237 height 39
click at [463, 113] on line "Close" at bounding box center [463, 112] width 7 height 7
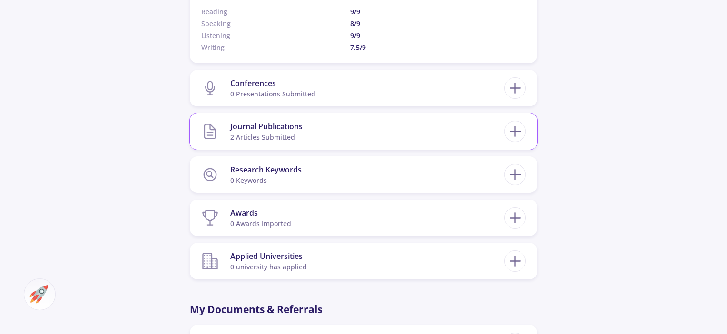
click at [387, 134] on section "Journal Publications 2 articles submitted" at bounding box center [352, 131] width 303 height 29
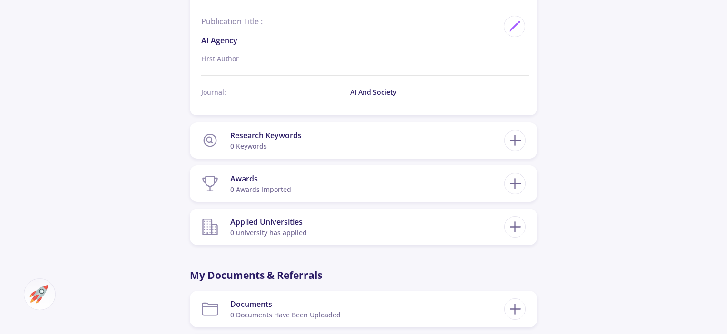
scroll to position [982, 0]
